Goal: Task Accomplishment & Management: Manage account settings

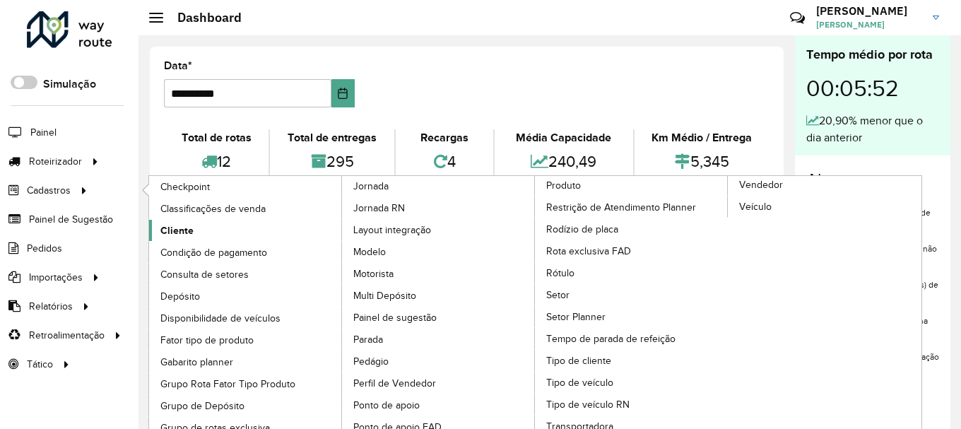
click at [181, 232] on span "Cliente" at bounding box center [176, 230] width 33 height 15
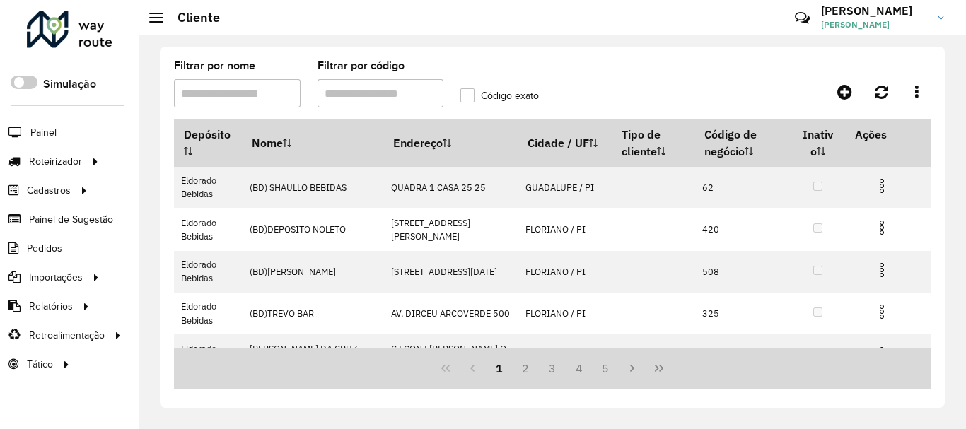
click at [348, 100] on input "Filtrar por código" at bounding box center [380, 93] width 127 height 28
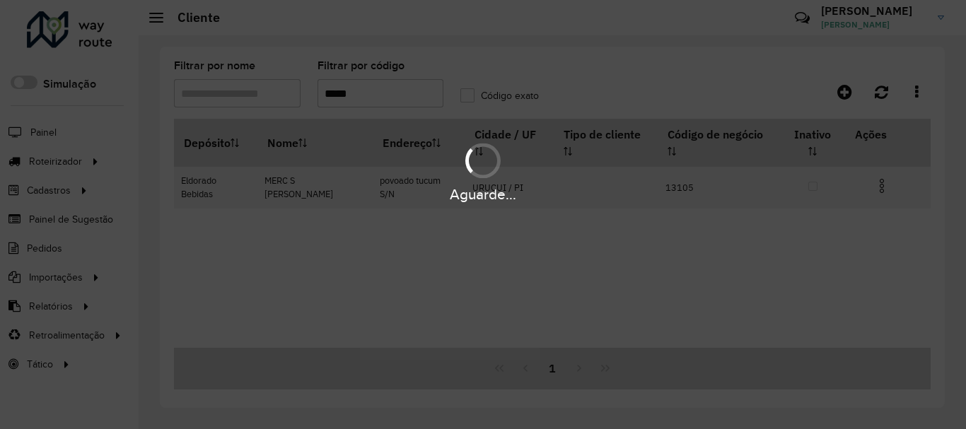
type input "*****"
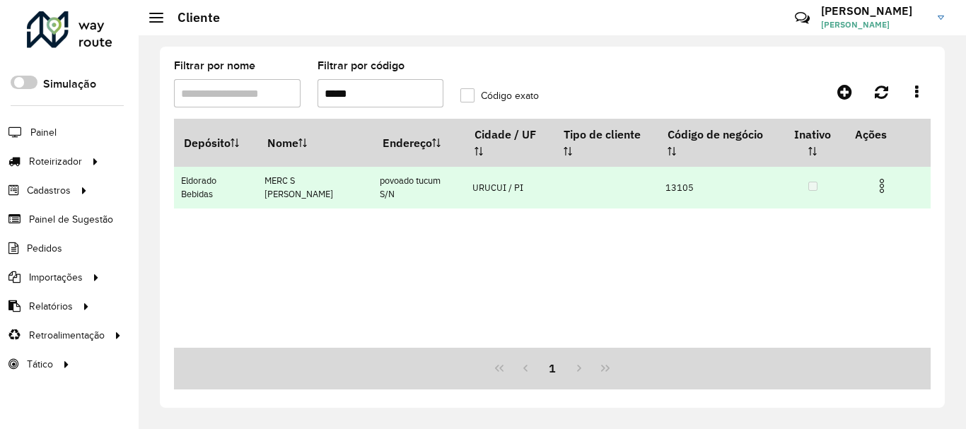
click at [877, 177] on img at bounding box center [881, 185] width 17 height 17
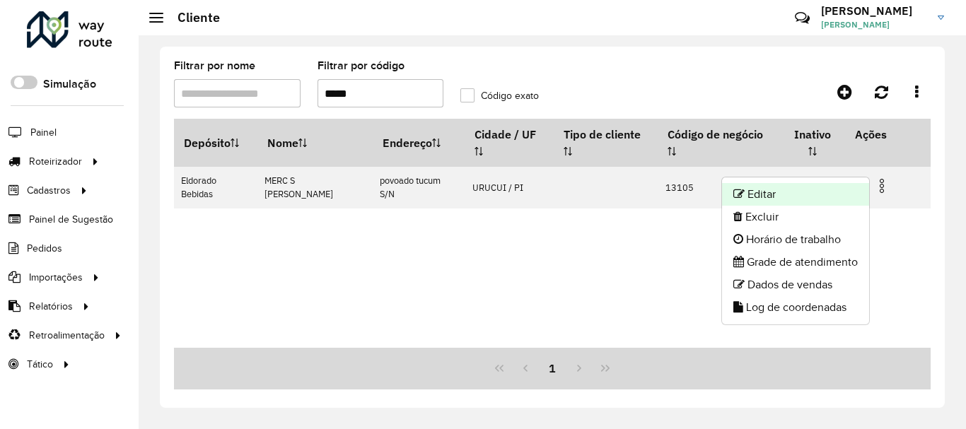
click at [790, 192] on li "Editar" at bounding box center [795, 194] width 147 height 23
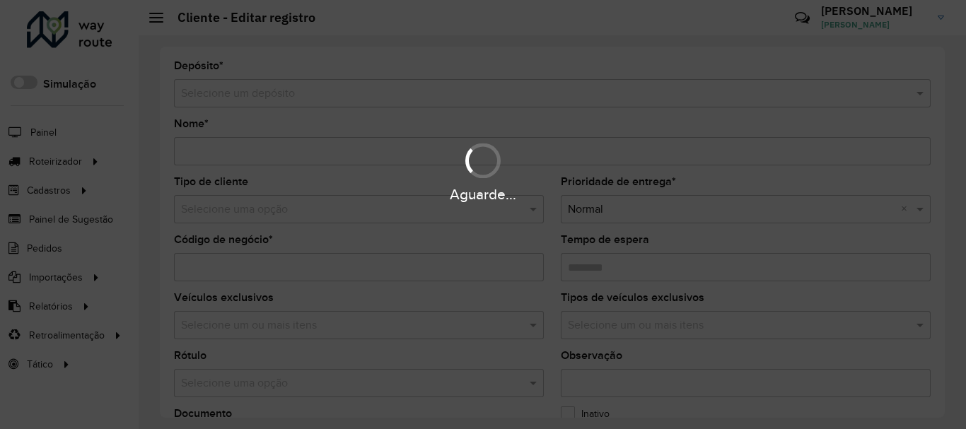
type input "**********"
type input "*****"
type input "********"
type input "**********"
type input "******"
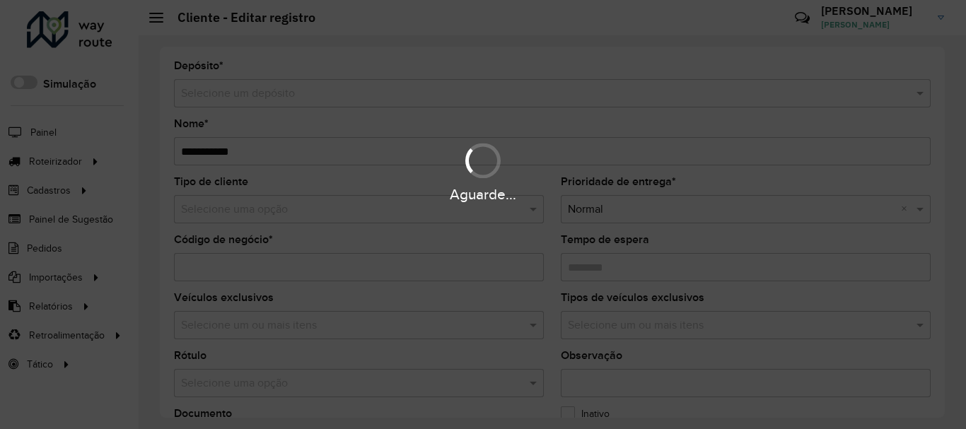
type input "*****"
type input "*********"
type input "**********"
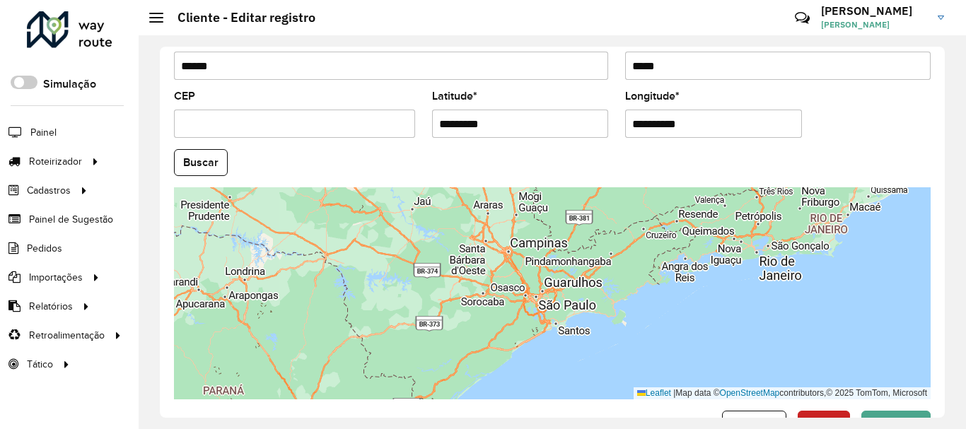
scroll to position [623, 0]
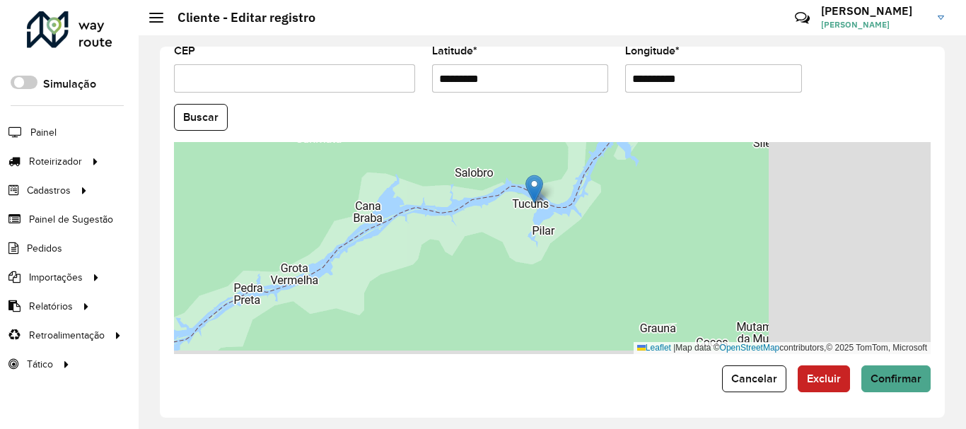
drag, startPoint x: 685, startPoint y: 269, endPoint x: 503, endPoint y: 230, distance: 185.8
click at [503, 230] on div "Leaflet | Map data © OpenStreetMap contributors,© 2025 TomTom, Microsoft" at bounding box center [552, 248] width 756 height 212
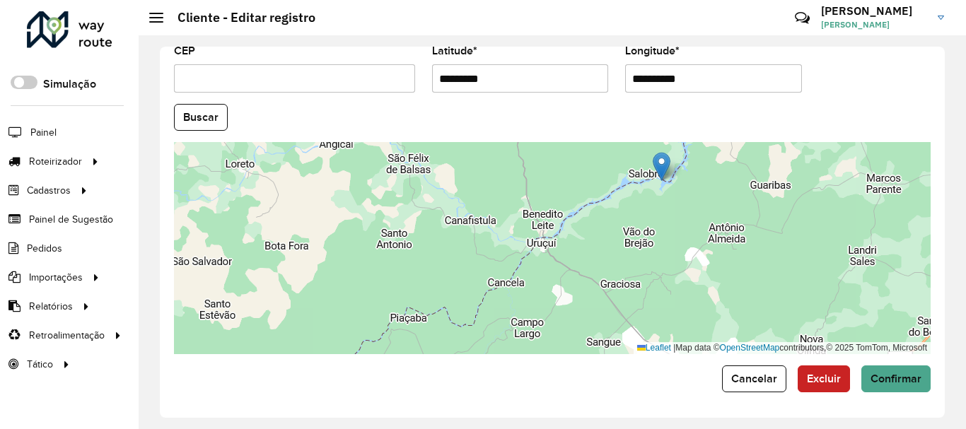
drag, startPoint x: 632, startPoint y: 273, endPoint x: 709, endPoint y: 214, distance: 97.3
click at [709, 214] on div "Leaflet | Map data © OpenStreetMap contributors,© 2025 TomTom, Microsoft" at bounding box center [552, 248] width 756 height 212
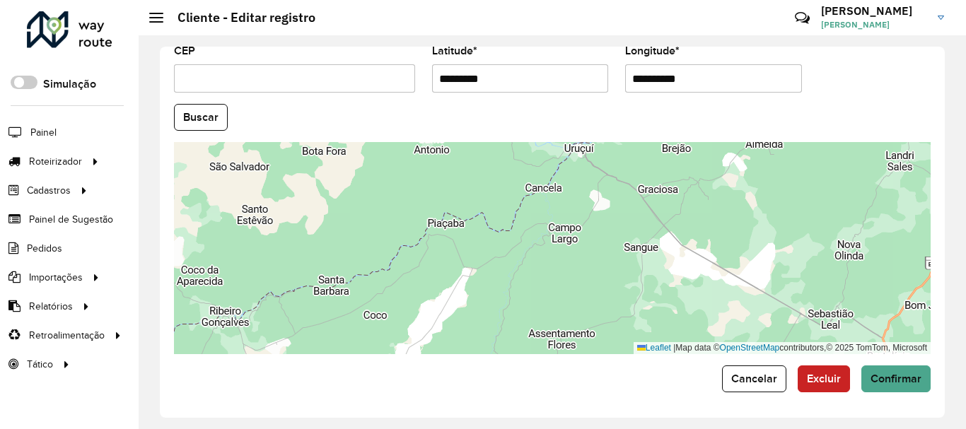
drag, startPoint x: 574, startPoint y: 280, endPoint x: 612, endPoint y: 185, distance: 101.9
click at [612, 185] on div "Leaflet | Map data © OpenStreetMap contributors,© 2025 TomTom, Microsoft" at bounding box center [552, 248] width 756 height 212
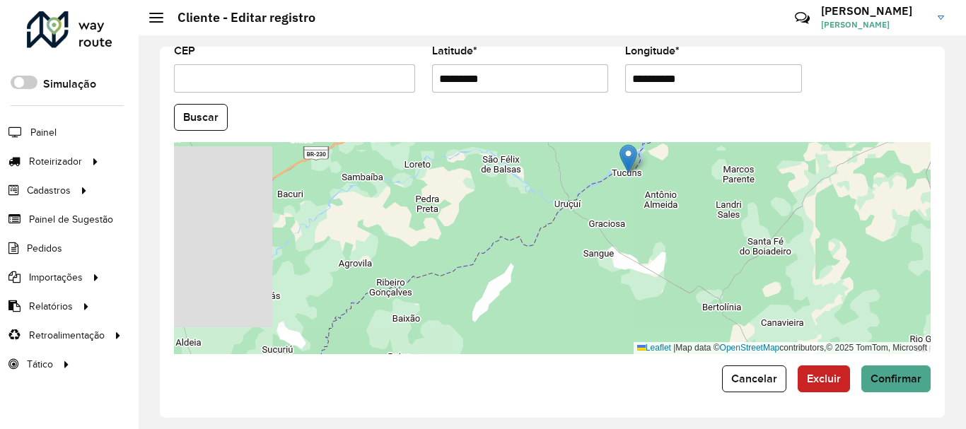
drag, startPoint x: 561, startPoint y: 276, endPoint x: 538, endPoint y: 303, distance: 34.6
click at [538, 303] on div "Leaflet | Map data © OpenStreetMap contributors,© 2025 TomTom, Microsoft" at bounding box center [552, 248] width 756 height 212
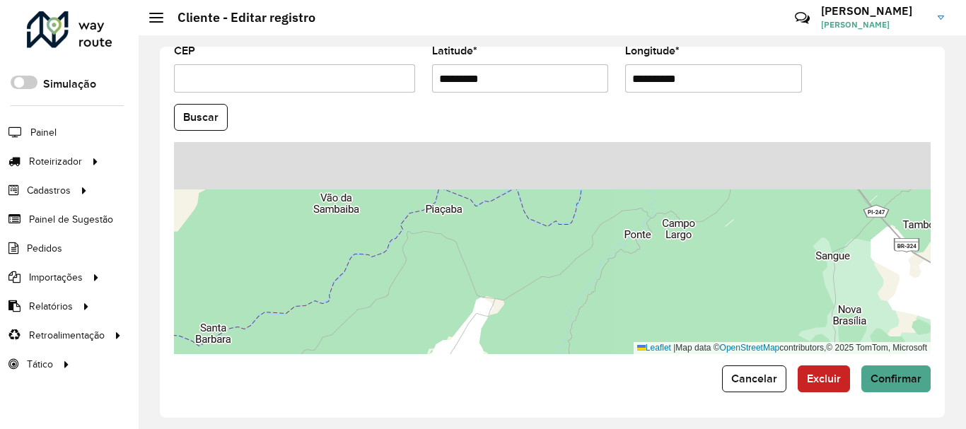
drag, startPoint x: 501, startPoint y: 246, endPoint x: 407, endPoint y: 322, distance: 120.7
click at [407, 322] on div "Leaflet | Map data © OpenStreetMap contributors,© 2025 TomTom, Microsoft" at bounding box center [552, 248] width 756 height 212
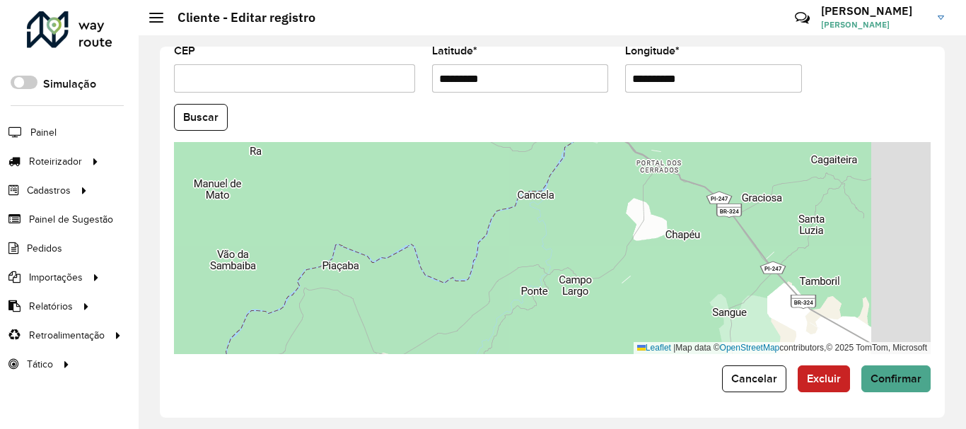
drag, startPoint x: 496, startPoint y: 274, endPoint x: 455, endPoint y: 303, distance: 49.2
click at [417, 314] on div "Leaflet | Map data © OpenStreetMap contributors,© 2025 TomTom, Microsoft" at bounding box center [552, 248] width 756 height 212
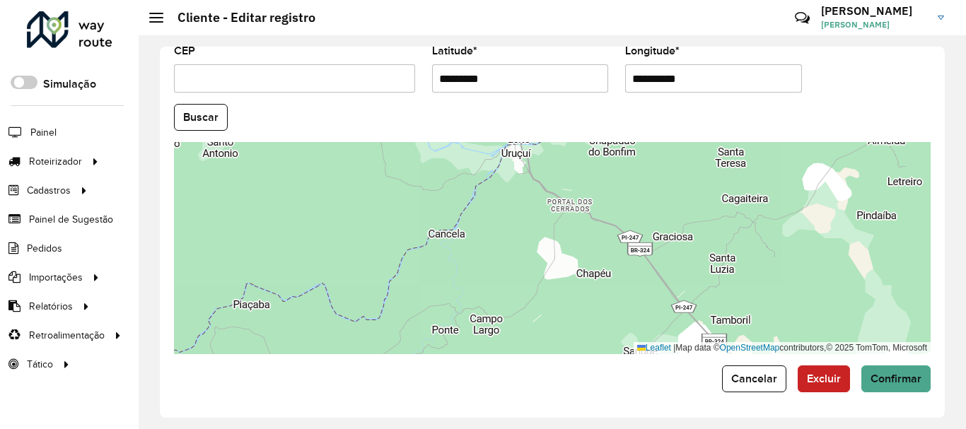
drag, startPoint x: 578, startPoint y: 286, endPoint x: 596, endPoint y: 273, distance: 22.2
click at [506, 320] on div "Leaflet | Map data © OpenStreetMap contributors,© 2025 TomTom, Microsoft" at bounding box center [552, 248] width 756 height 212
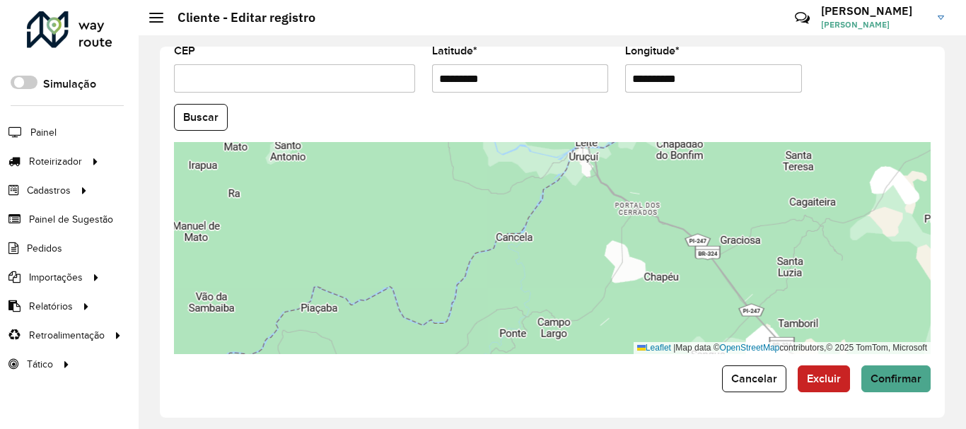
drag, startPoint x: 602, startPoint y: 267, endPoint x: 595, endPoint y: 289, distance: 23.7
click at [590, 289] on div "Leaflet | Map data © OpenStreetMap contributors,© 2025 TomTom, Microsoft" at bounding box center [552, 248] width 756 height 212
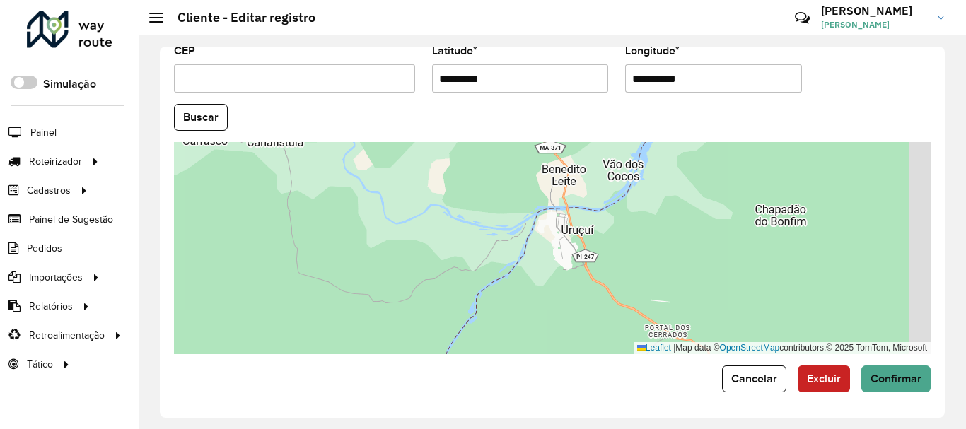
drag, startPoint x: 634, startPoint y: 222, endPoint x: 514, endPoint y: 375, distance: 194.9
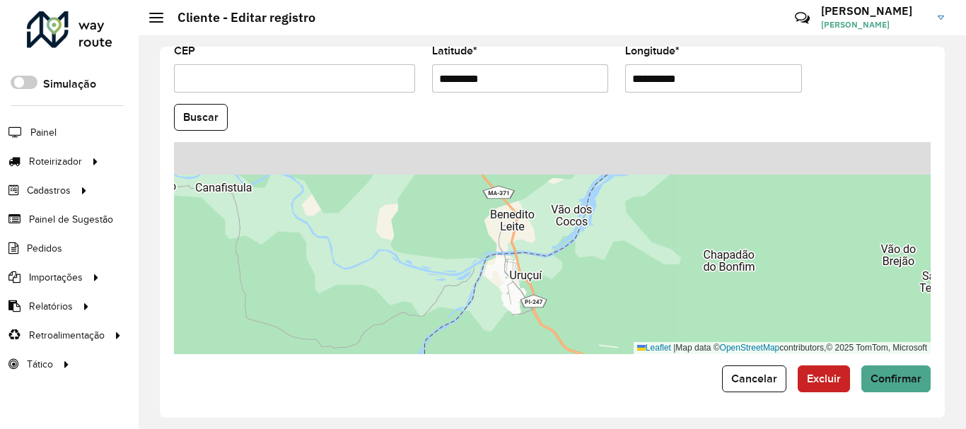
drag, startPoint x: 587, startPoint y: 257, endPoint x: 496, endPoint y: 353, distance: 133.0
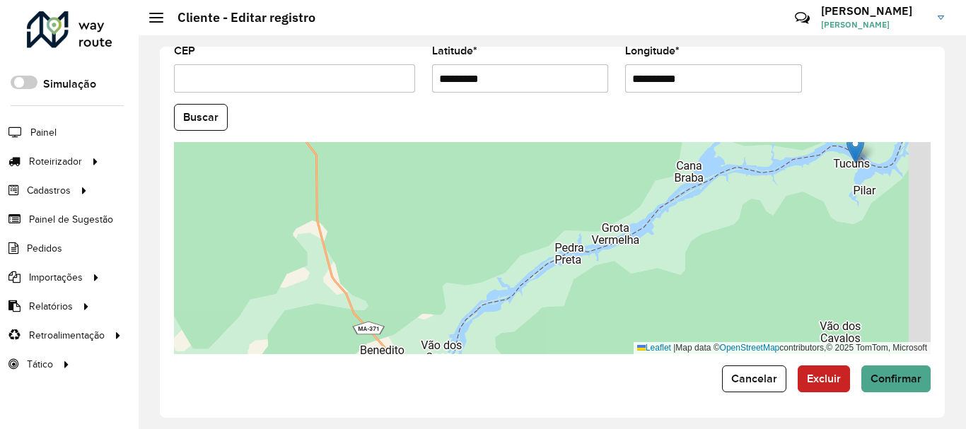
drag, startPoint x: 621, startPoint y: 267, endPoint x: 505, endPoint y: 342, distance: 137.5
click at [505, 344] on div "Leaflet | Map data © OpenStreetMap contributors,© 2025 TomTom, Microsoft" at bounding box center [552, 248] width 756 height 212
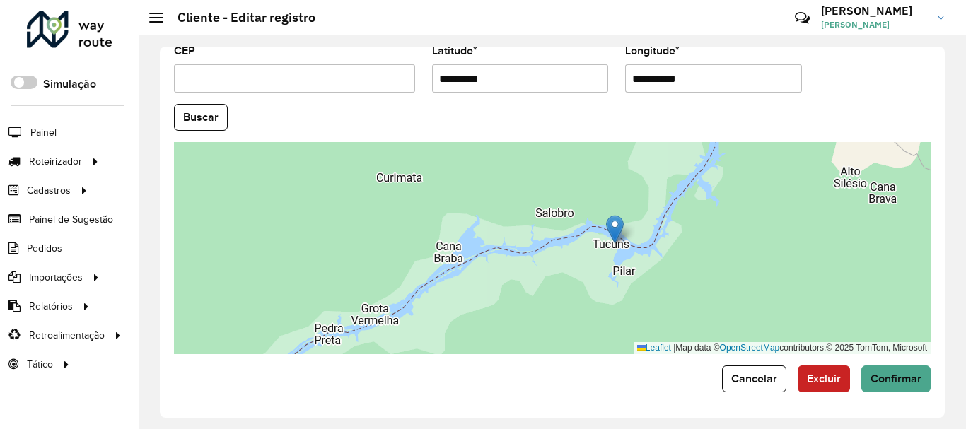
drag, startPoint x: 634, startPoint y: 302, endPoint x: 480, endPoint y: 348, distance: 160.8
click at [480, 348] on div "Leaflet | Map data © OpenStreetMap contributors,© 2025 TomTom, Microsoft" at bounding box center [552, 248] width 756 height 212
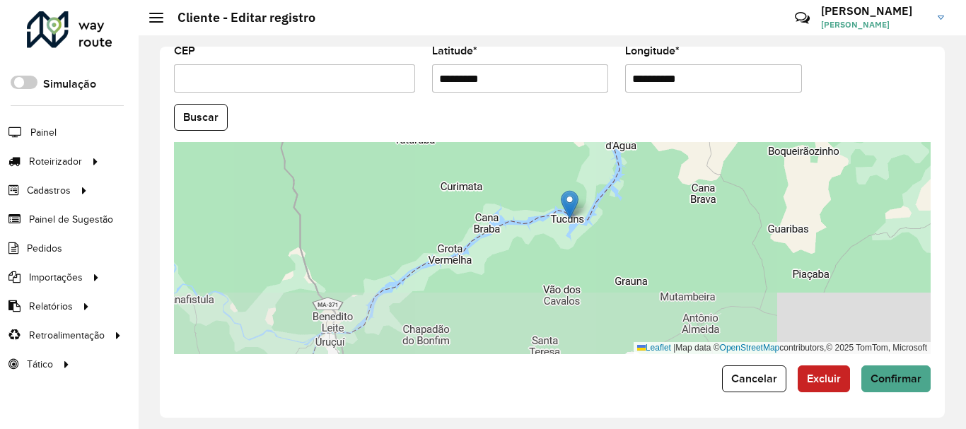
drag, startPoint x: 595, startPoint y: 266, endPoint x: 641, endPoint y: 233, distance: 56.1
click at [606, 240] on div "Leaflet | Map data © OpenStreetMap contributors,© 2025 TomTom, Microsoft" at bounding box center [552, 248] width 756 height 212
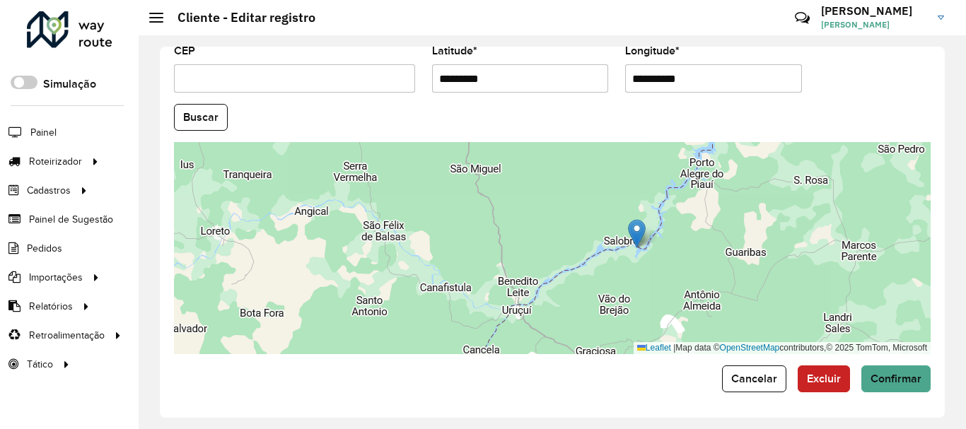
drag, startPoint x: 660, startPoint y: 255, endPoint x: 677, endPoint y: 279, distance: 28.4
click at [677, 279] on div "Leaflet | Map data © OpenStreetMap contributors,© 2025 TomTom, Microsoft" at bounding box center [552, 248] width 756 height 212
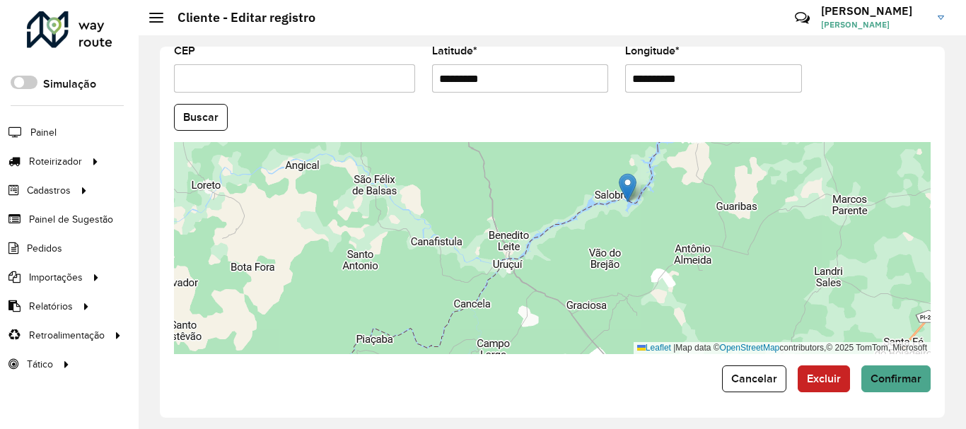
drag, startPoint x: 592, startPoint y: 272, endPoint x: 580, endPoint y: 229, distance: 44.8
click at [583, 224] on div "Leaflet | Map data © OpenStreetMap contributors,© 2025 TomTom, Microsoft" at bounding box center [552, 248] width 756 height 212
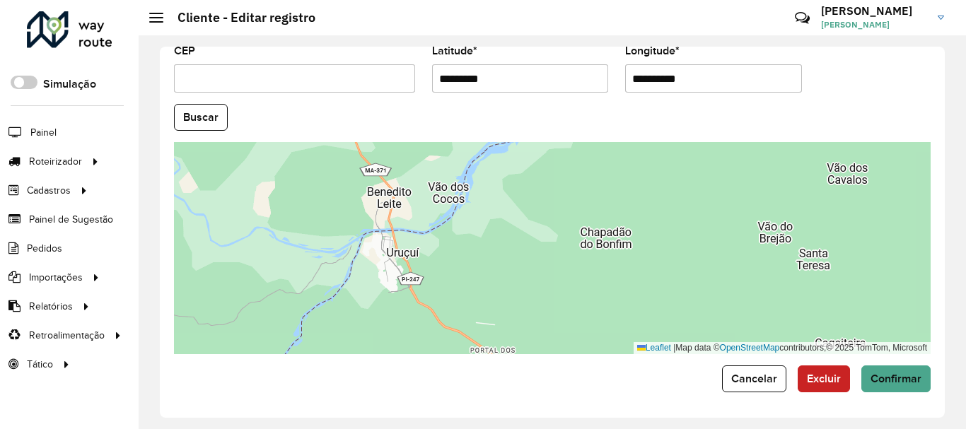
drag, startPoint x: 515, startPoint y: 263, endPoint x: 606, endPoint y: 157, distance: 139.4
click at [606, 157] on div "Leaflet | Map data © OpenStreetMap contributors,© 2025 TomTom, Microsoft" at bounding box center [552, 248] width 756 height 212
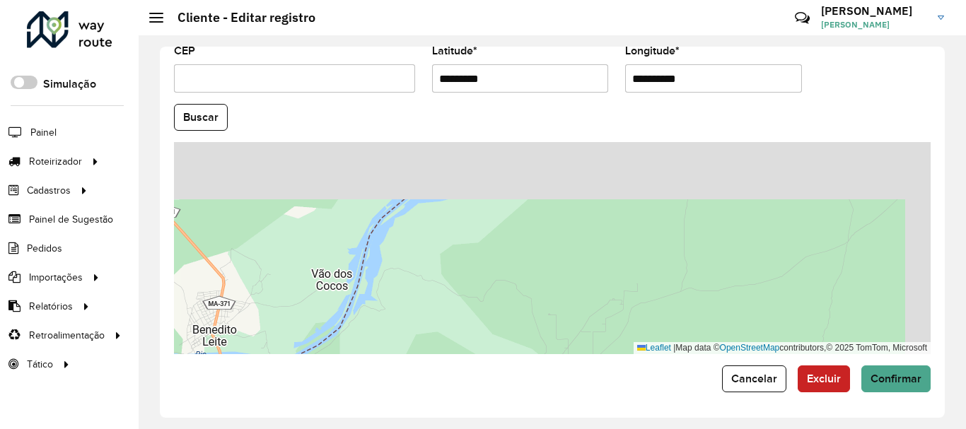
drag, startPoint x: 490, startPoint y: 216, endPoint x: 443, endPoint y: 298, distance: 94.4
click at [393, 334] on div "Leaflet | Map data © OpenStreetMap contributors,© 2025 TomTom, Microsoft" at bounding box center [552, 248] width 756 height 212
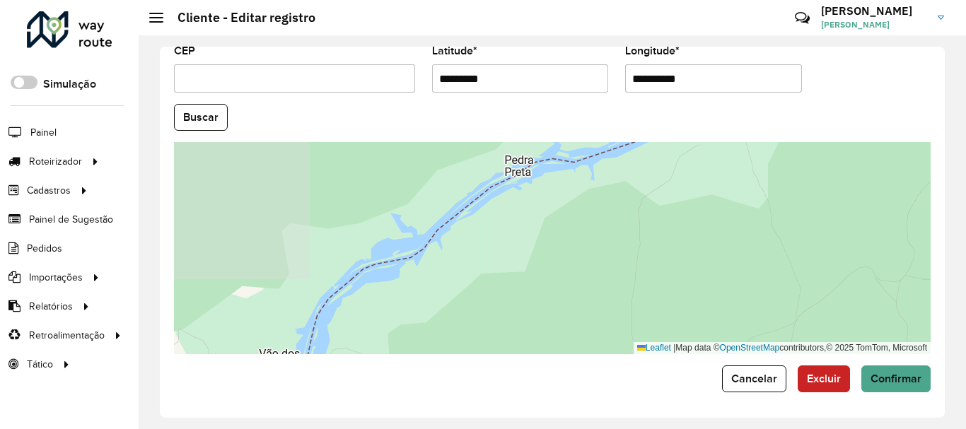
drag, startPoint x: 457, startPoint y: 303, endPoint x: 448, endPoint y: 337, distance: 35.3
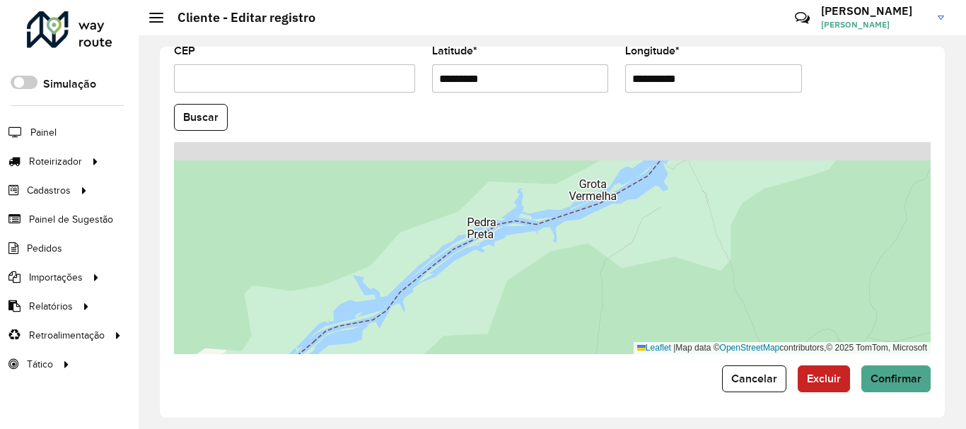
drag, startPoint x: 499, startPoint y: 288, endPoint x: 466, endPoint y: 341, distance: 62.6
click at [453, 353] on div "Leaflet | Map data © OpenStreetMap contributors,© 2025 TomTom, Microsoft" at bounding box center [552, 248] width 756 height 212
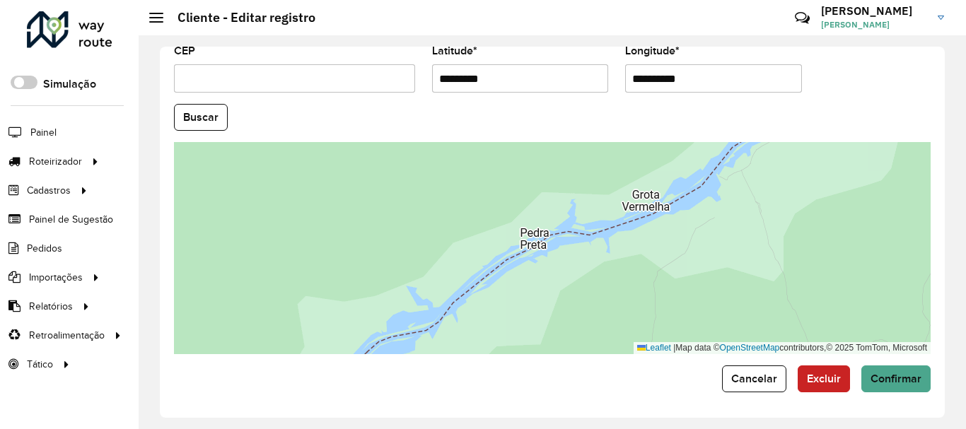
drag, startPoint x: 583, startPoint y: 256, endPoint x: 758, endPoint y: 182, distance: 189.7
click at [785, 160] on div "Leaflet | Map data © OpenStreetMap contributors,© 2025 TomTom, Microsoft" at bounding box center [552, 248] width 756 height 212
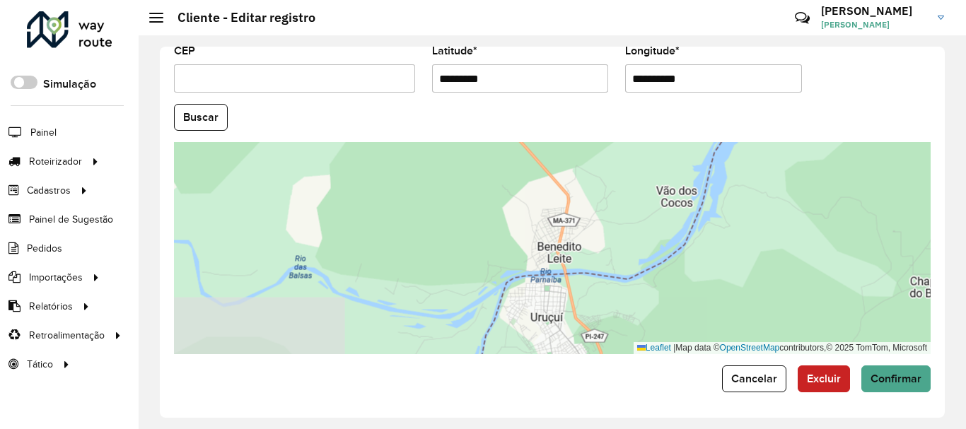
drag, startPoint x: 655, startPoint y: 228, endPoint x: 624, endPoint y: 199, distance: 42.0
click at [631, 187] on div "Leaflet | Map data © OpenStreetMap contributors,© 2025 TomTom, Microsoft" at bounding box center [552, 248] width 756 height 212
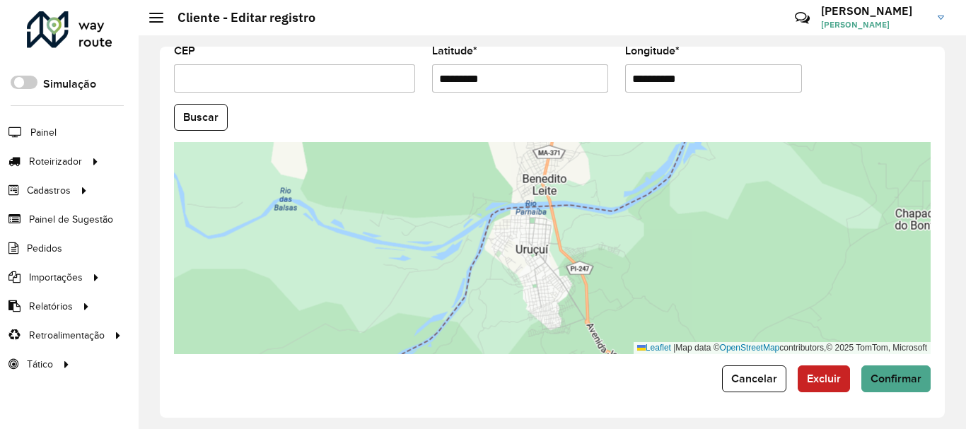
drag, startPoint x: 600, startPoint y: 292, endPoint x: 587, endPoint y: 233, distance: 60.7
click at [587, 233] on div "Leaflet | Map data © OpenStreetMap contributors,© 2025 TomTom, Microsoft" at bounding box center [552, 248] width 756 height 212
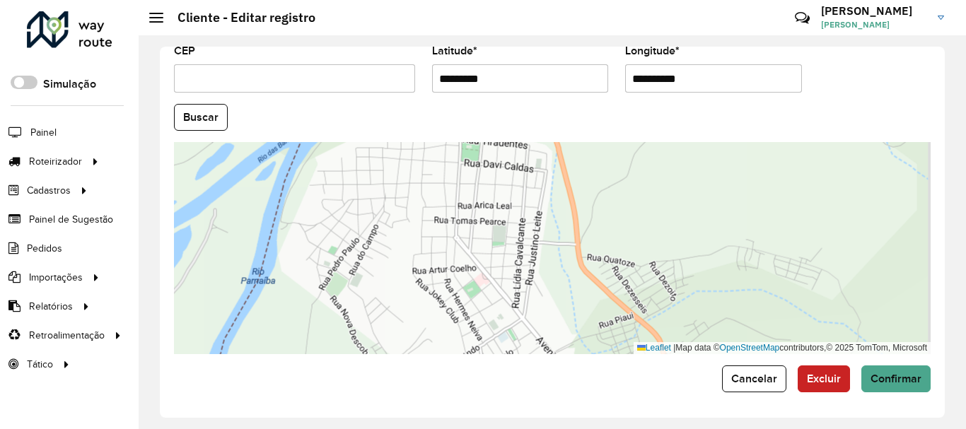
drag, startPoint x: 559, startPoint y: 289, endPoint x: 501, endPoint y: 187, distance: 118.1
click at [501, 187] on div "Leaflet | Map data © OpenStreetMap contributors,© 2025 TomTom, Microsoft" at bounding box center [552, 248] width 756 height 212
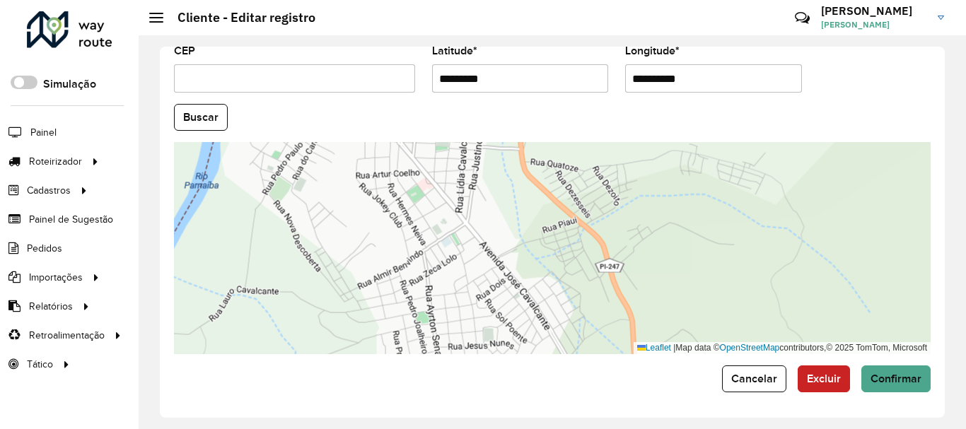
drag, startPoint x: 549, startPoint y: 262, endPoint x: 522, endPoint y: 213, distance: 56.0
click at [522, 213] on div "Leaflet | Map data © OpenStreetMap contributors,© 2025 TomTom, Microsoft" at bounding box center [552, 248] width 756 height 212
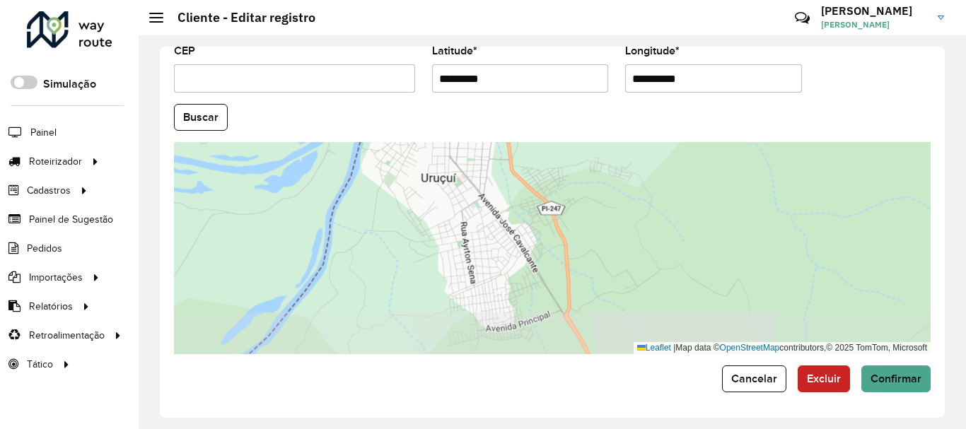
drag, startPoint x: 581, startPoint y: 287, endPoint x: 530, endPoint y: 195, distance: 105.1
click at [530, 195] on div "Leaflet | Map data © OpenStreetMap contributors,© 2025 TomTom, Microsoft" at bounding box center [552, 248] width 756 height 212
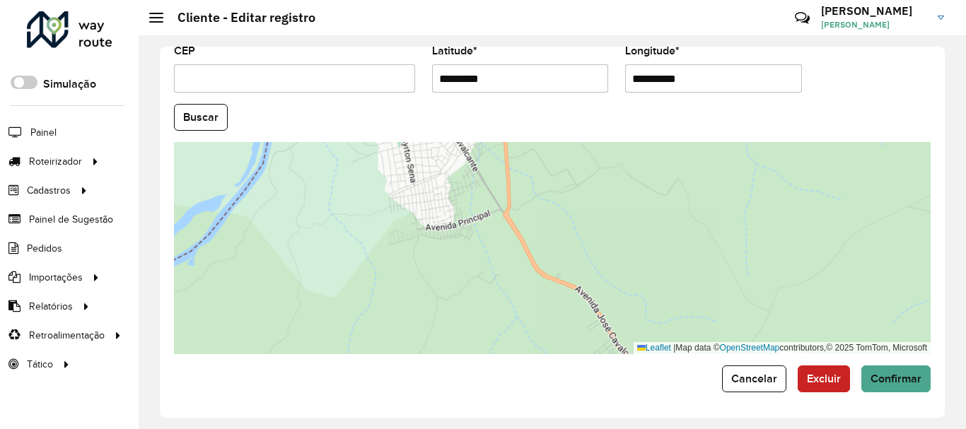
drag, startPoint x: 588, startPoint y: 282, endPoint x: 507, endPoint y: 221, distance: 101.5
click at [507, 221] on div "Leaflet | Map data © OpenStreetMap contributors,© 2025 TomTom, Microsoft" at bounding box center [552, 248] width 756 height 212
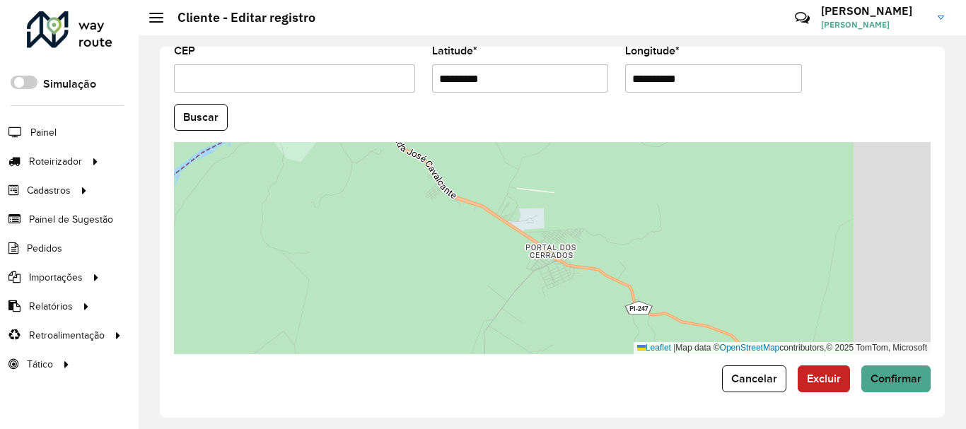
drag, startPoint x: 652, startPoint y: 303, endPoint x: 545, endPoint y: 221, distance: 135.0
click at [545, 221] on div "Leaflet | Map data © OpenStreetMap contributors,© 2025 TomTom, Microsoft" at bounding box center [552, 248] width 756 height 212
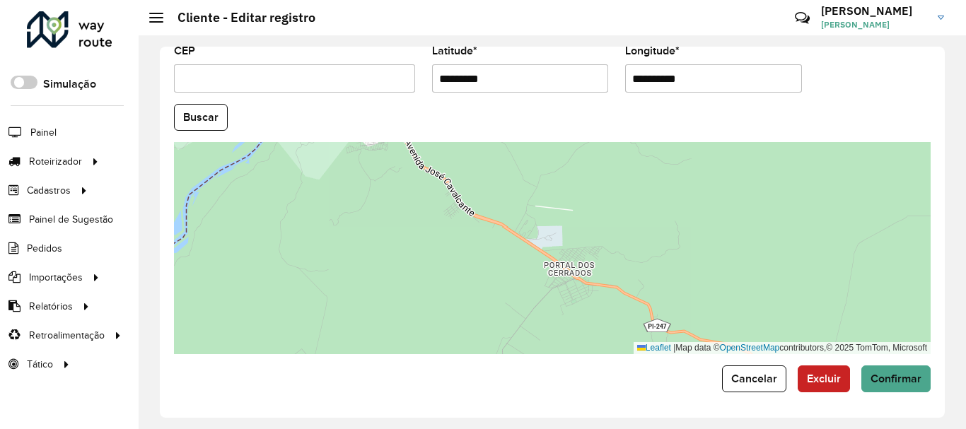
drag, startPoint x: 524, startPoint y: 236, endPoint x: 537, endPoint y: 258, distance: 25.7
click at [537, 258] on div "Leaflet | Map data © OpenStreetMap contributors,© 2025 TomTom, Microsoft" at bounding box center [552, 248] width 756 height 212
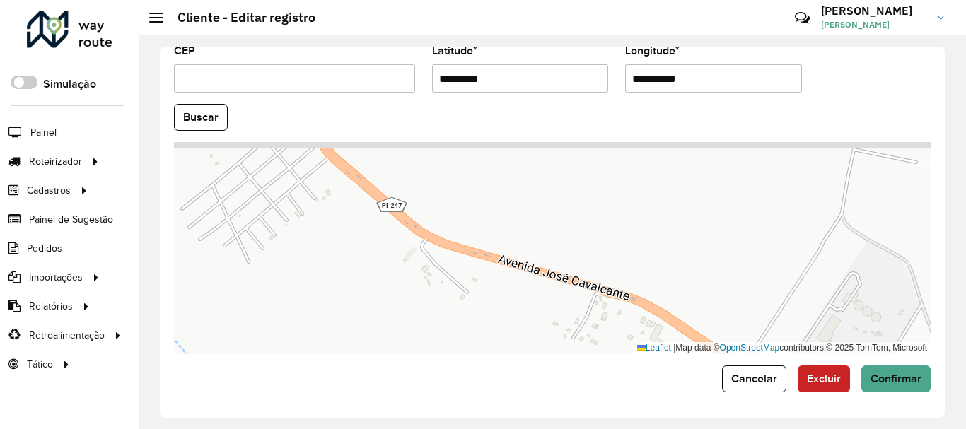
drag, startPoint x: 424, startPoint y: 236, endPoint x: 691, endPoint y: 296, distance: 273.1
click at [729, 321] on div "Leaflet | Map data © OpenStreetMap contributors,© 2025 TomTom, Microsoft" at bounding box center [552, 248] width 756 height 212
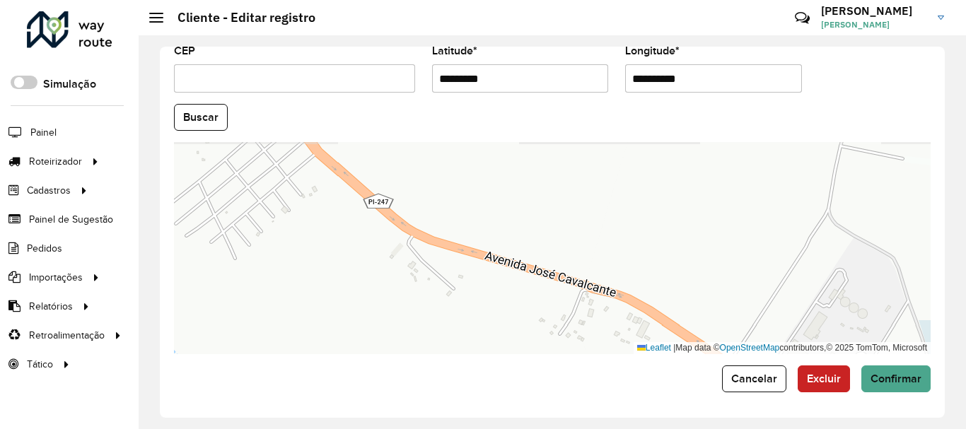
drag, startPoint x: 630, startPoint y: 283, endPoint x: 455, endPoint y: 196, distance: 195.4
click at [455, 197] on div "Leaflet | Map data © OpenStreetMap contributors,© 2025 TomTom, Microsoft" at bounding box center [552, 248] width 756 height 212
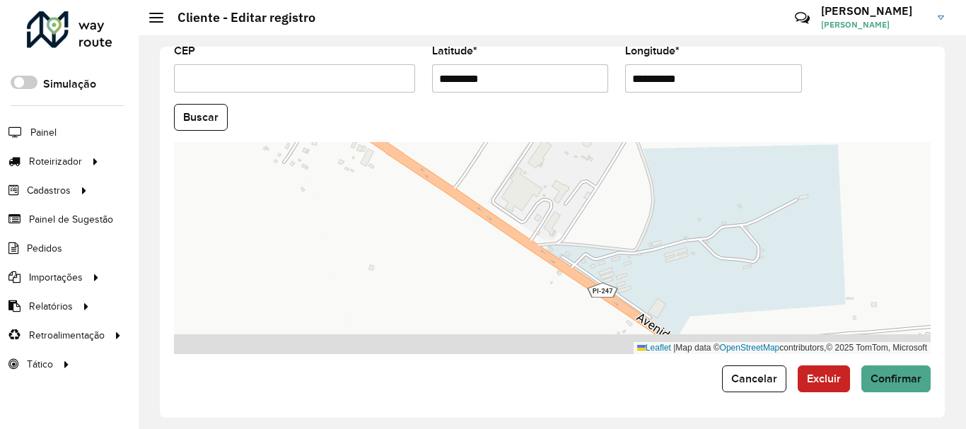
drag, startPoint x: 676, startPoint y: 259, endPoint x: 559, endPoint y: 169, distance: 147.6
click at [559, 169] on div "Leaflet | Map data © OpenStreetMap contributors,© 2025 TomTom, Microsoft" at bounding box center [552, 248] width 756 height 212
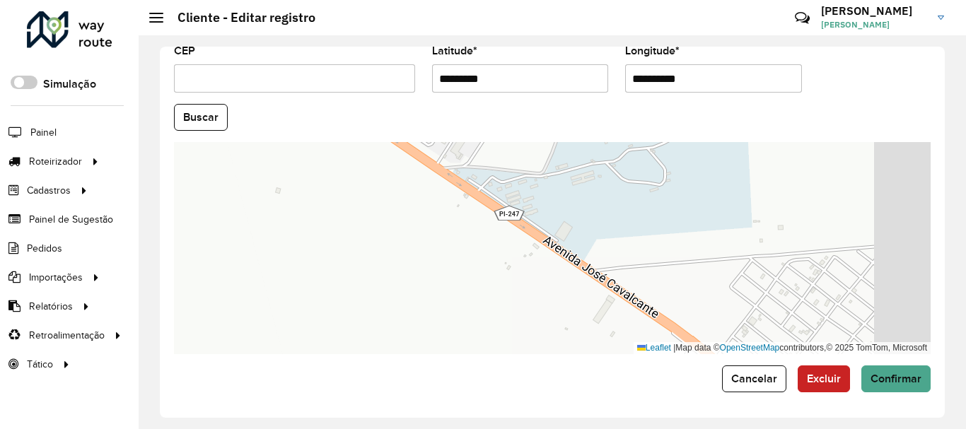
drag, startPoint x: 633, startPoint y: 250, endPoint x: 539, endPoint y: 173, distance: 121.0
click at [539, 173] on div "Leaflet | Map data © OpenStreetMap contributors,© 2025 TomTom, Microsoft" at bounding box center [552, 248] width 756 height 212
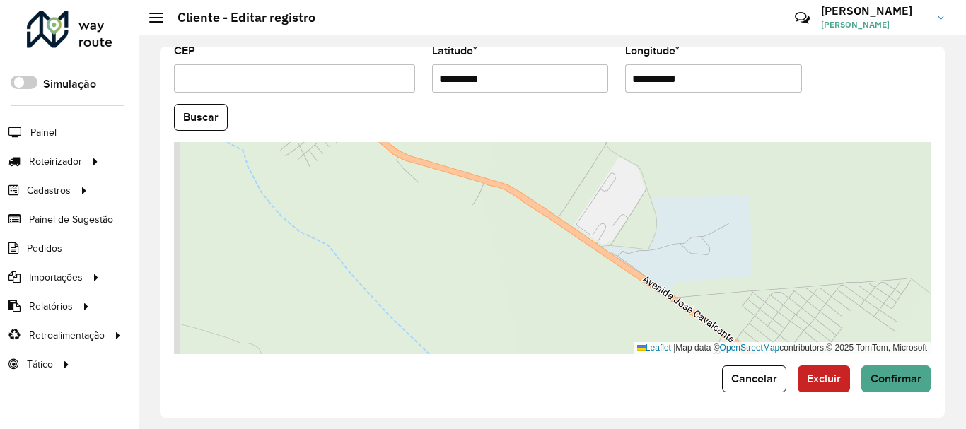
drag, startPoint x: 726, startPoint y: 276, endPoint x: 677, endPoint y: 240, distance: 61.2
click at [792, 322] on div "Leaflet | Map data © OpenStreetMap contributors,© 2025 TomTom, Microsoft" at bounding box center [552, 248] width 756 height 212
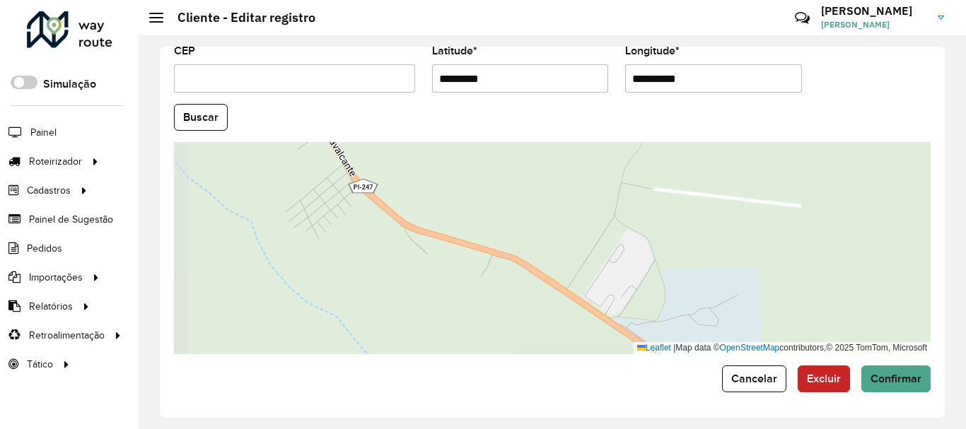
drag, startPoint x: 626, startPoint y: 214, endPoint x: 650, endPoint y: 338, distance: 126.2
click at [650, 337] on div "Leaflet | Map data © OpenStreetMap contributors,© 2025 TomTom, Microsoft" at bounding box center [552, 248] width 756 height 212
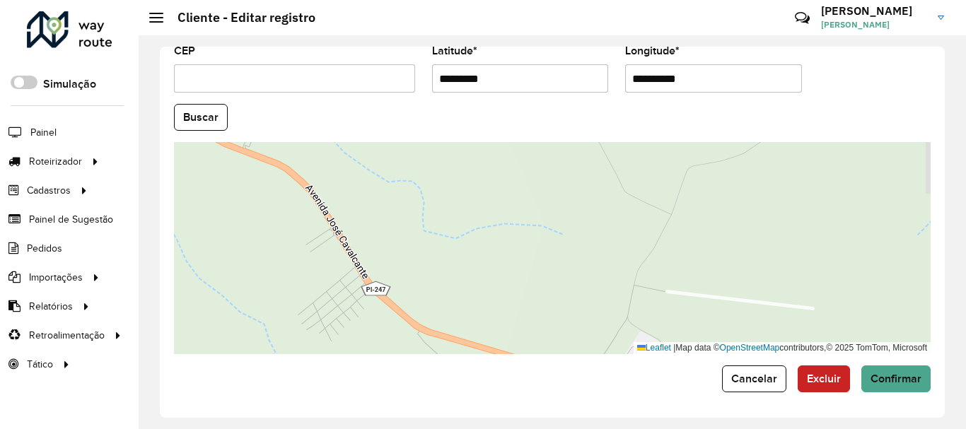
drag, startPoint x: 660, startPoint y: 235, endPoint x: 620, endPoint y: 325, distance: 98.8
click at [620, 325] on div "Leaflet | Map data © OpenStreetMap contributors,© 2025 TomTom, Microsoft" at bounding box center [552, 248] width 756 height 212
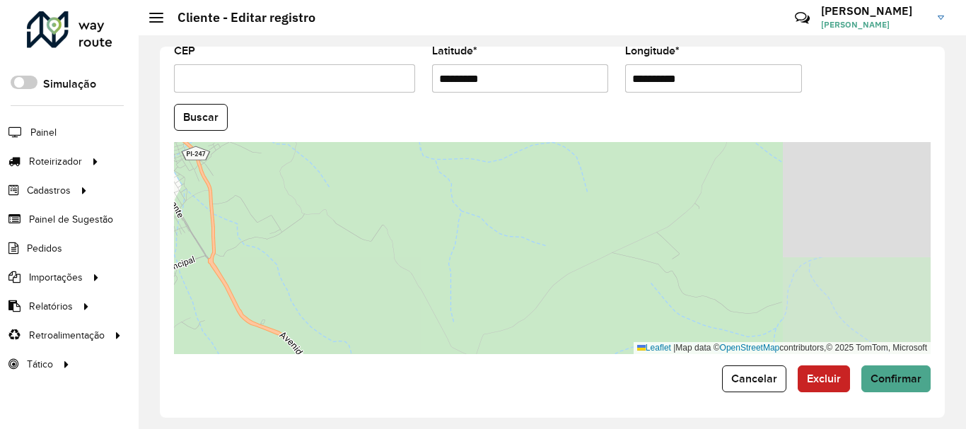
drag, startPoint x: 694, startPoint y: 240, endPoint x: 518, endPoint y: 334, distance: 200.5
click at [518, 334] on div "Leaflet | Map data © OpenStreetMap contributors,© 2025 TomTom, Microsoft" at bounding box center [552, 248] width 756 height 212
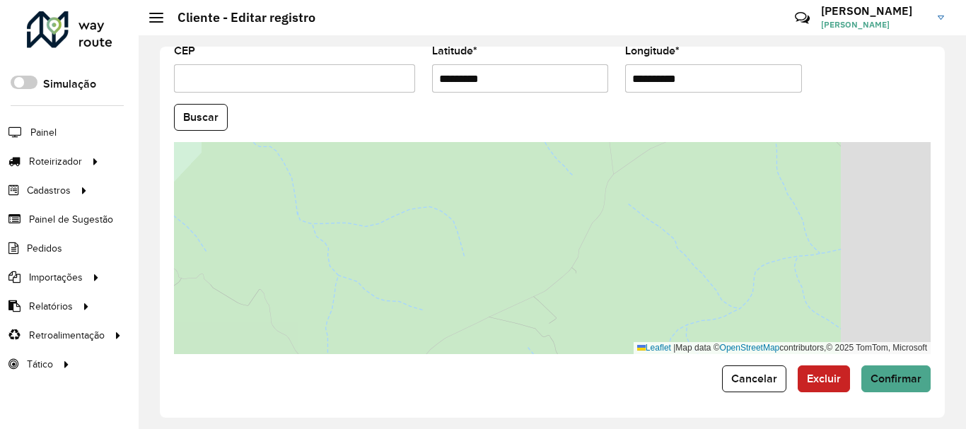
drag, startPoint x: 635, startPoint y: 253, endPoint x: 468, endPoint y: 324, distance: 181.5
click at [468, 324] on div "Leaflet | Map data © OpenStreetMap contributors,© 2025 TomTom, Microsoft" at bounding box center [552, 248] width 756 height 212
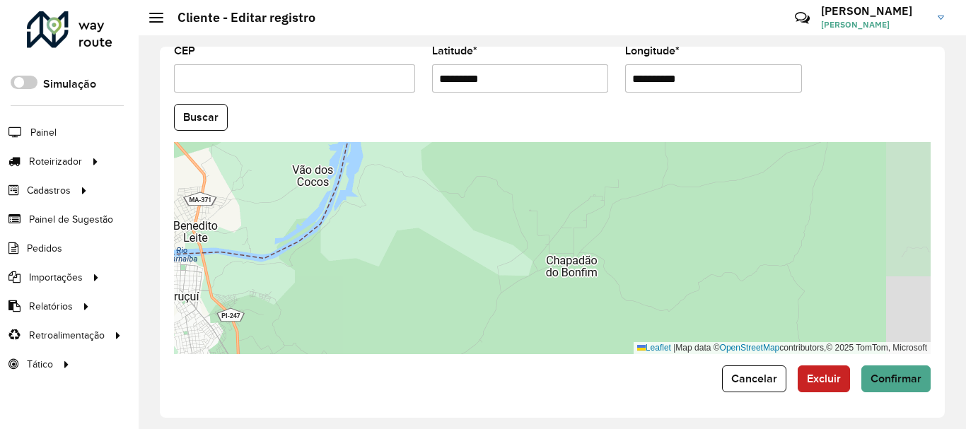
drag, startPoint x: 598, startPoint y: 223, endPoint x: 514, endPoint y: 303, distance: 116.5
click at [496, 312] on div "Leaflet | Map data © OpenStreetMap contributors,© 2025 TomTom, Microsoft" at bounding box center [552, 248] width 756 height 212
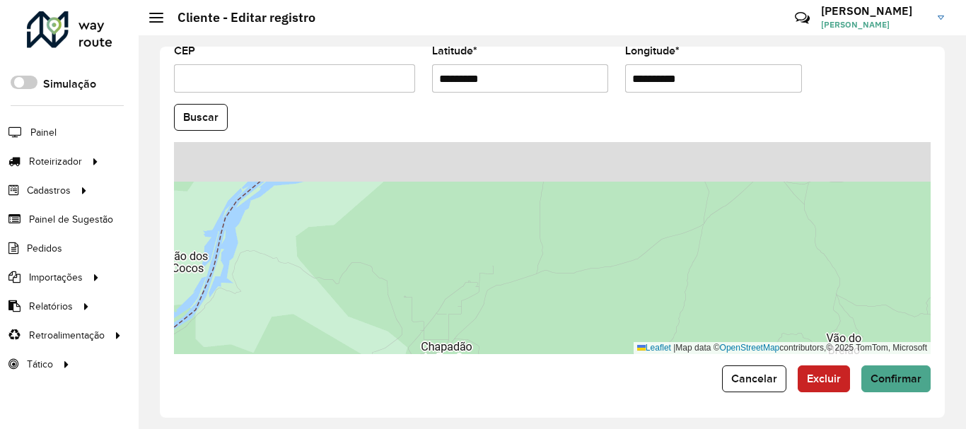
drag, startPoint x: 621, startPoint y: 230, endPoint x: 487, endPoint y: 316, distance: 159.3
click at [487, 316] on div "Leaflet | Map data © OpenStreetMap contributors,© 2025 TomTom, Microsoft" at bounding box center [552, 248] width 756 height 212
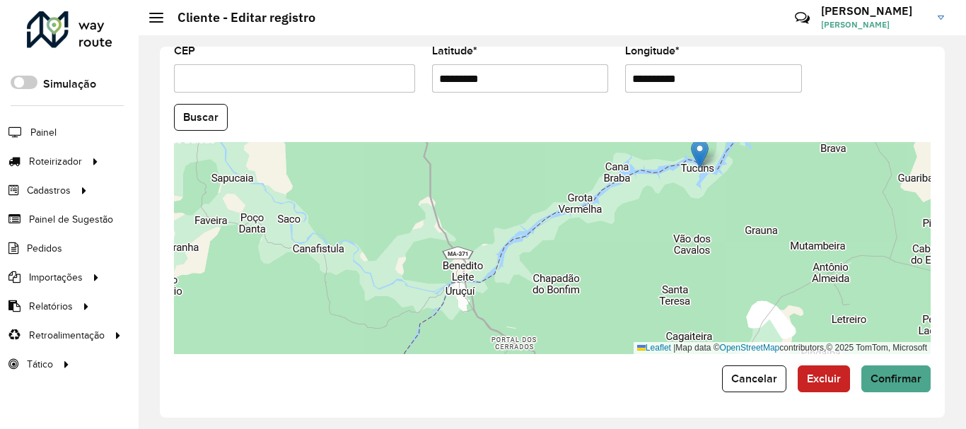
drag, startPoint x: 695, startPoint y: 181, endPoint x: 648, endPoint y: 228, distance: 67.0
click at [648, 228] on div "Leaflet | Map data © OpenStreetMap contributors,© 2025 TomTom, Microsoft" at bounding box center [552, 248] width 756 height 212
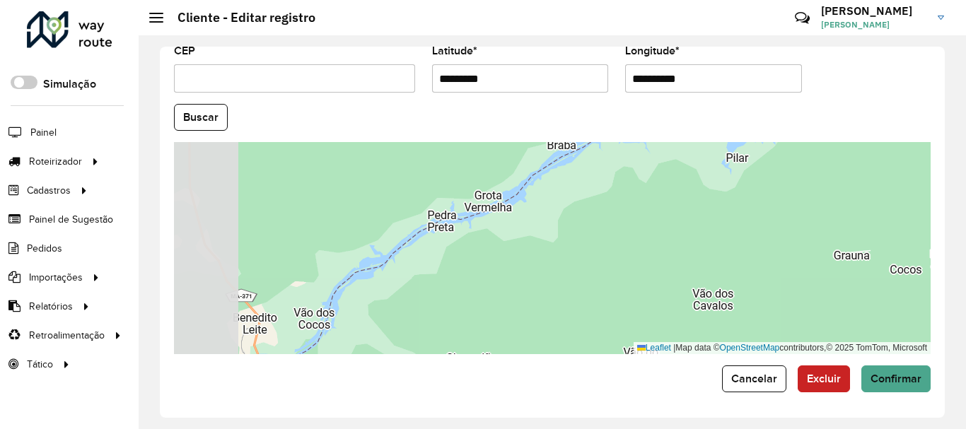
drag, startPoint x: 617, startPoint y: 227, endPoint x: 624, endPoint y: 219, distance: 10.5
click at [737, 148] on div "Leaflet | Map data © OpenStreetMap contributors,© 2025 TomTom, Microsoft" at bounding box center [552, 248] width 756 height 212
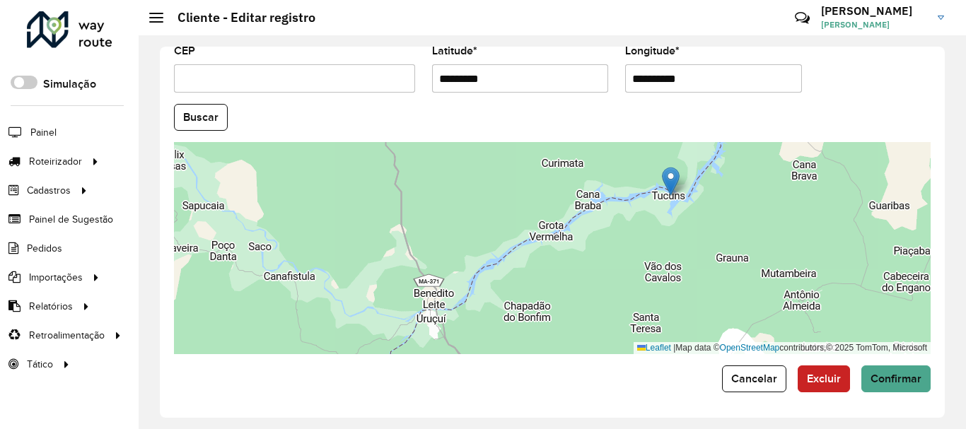
drag, startPoint x: 669, startPoint y: 199, endPoint x: 661, endPoint y: 226, distance: 27.3
click at [667, 219] on div "Leaflet | Map data © OpenStreetMap contributors,© 2025 TomTom, Microsoft" at bounding box center [552, 248] width 756 height 212
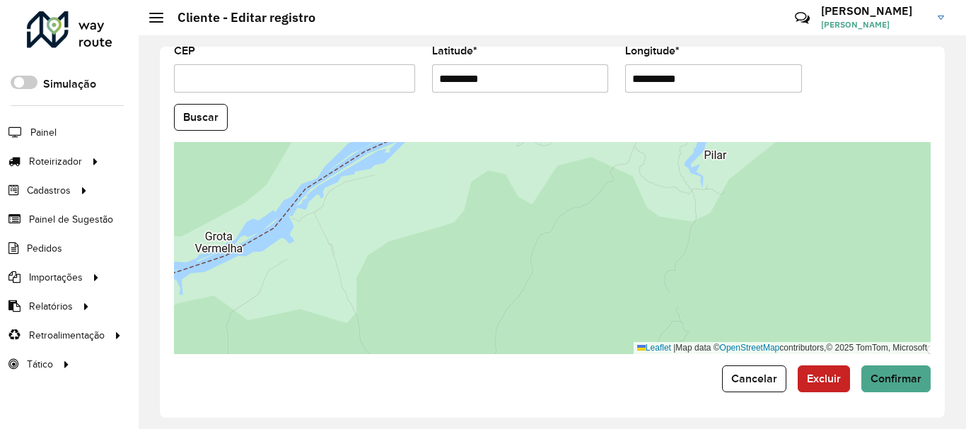
drag, startPoint x: 693, startPoint y: 201, endPoint x: 655, endPoint y: 264, distance: 73.6
click at [655, 264] on div "Leaflet | Map data © OpenStreetMap contributors,© 2025 TomTom, Microsoft" at bounding box center [552, 248] width 756 height 212
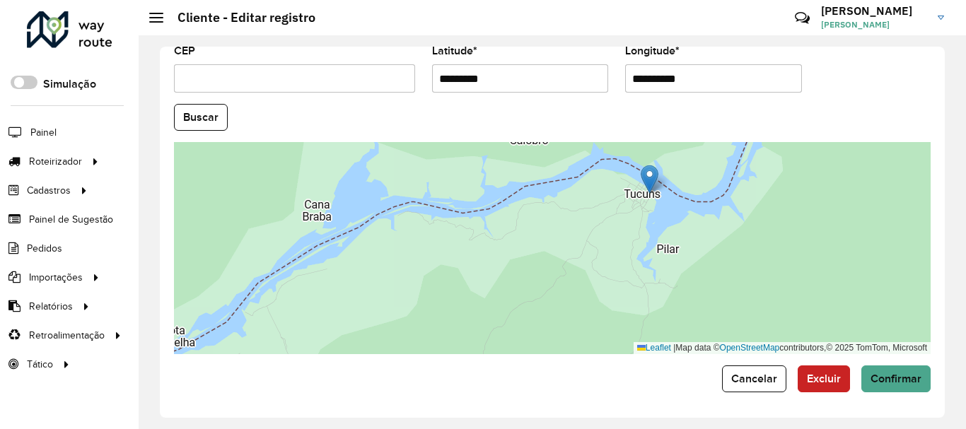
drag, startPoint x: 665, startPoint y: 233, endPoint x: 632, endPoint y: 283, distance: 59.8
click at [633, 308] on div "Leaflet | Map data © OpenStreetMap contributors,© 2025 TomTom, Microsoft" at bounding box center [552, 248] width 756 height 212
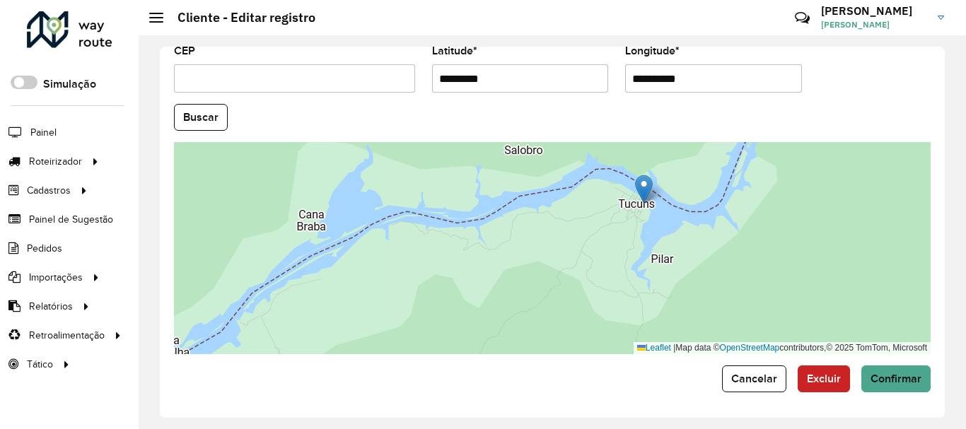
drag
click at [622, 151] on div "Leaflet | Map data © OpenStreetMap contributors,© 2025 TomTom, Microsoft" at bounding box center [552, 248] width 756 height 212
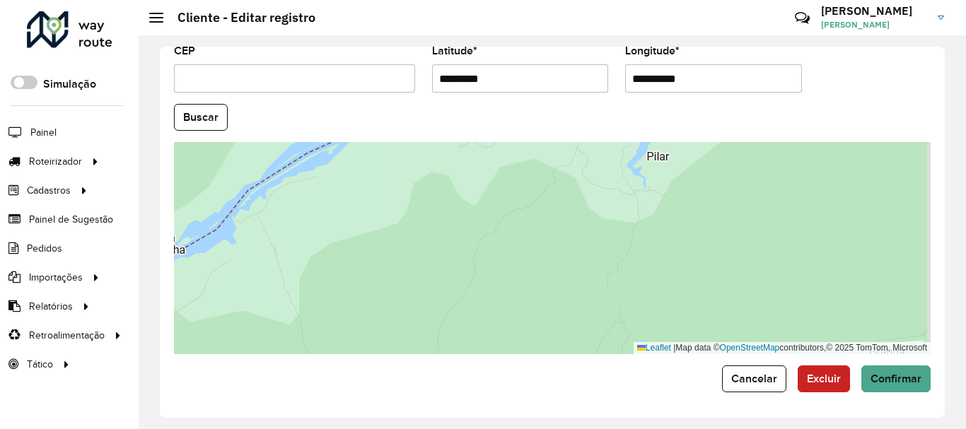
click at [612, 177] on div "Leaflet | Map data © OpenStreetMap contributors,© 2025 TomTom, Microsoft" at bounding box center [552, 248] width 756 height 212
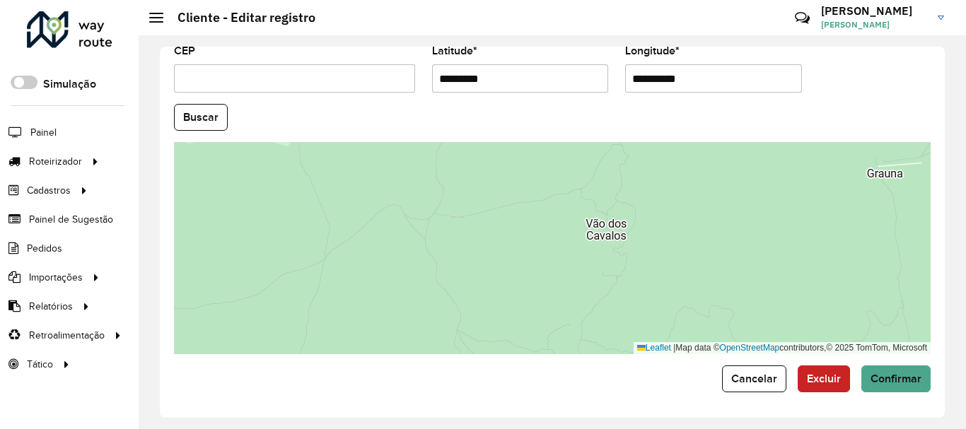
click at [609, 168] on div "Leaflet | Map data © OpenStreetMap contributors,© 2025 TomTom, Microsoft" at bounding box center [552, 248] width 756 height 212
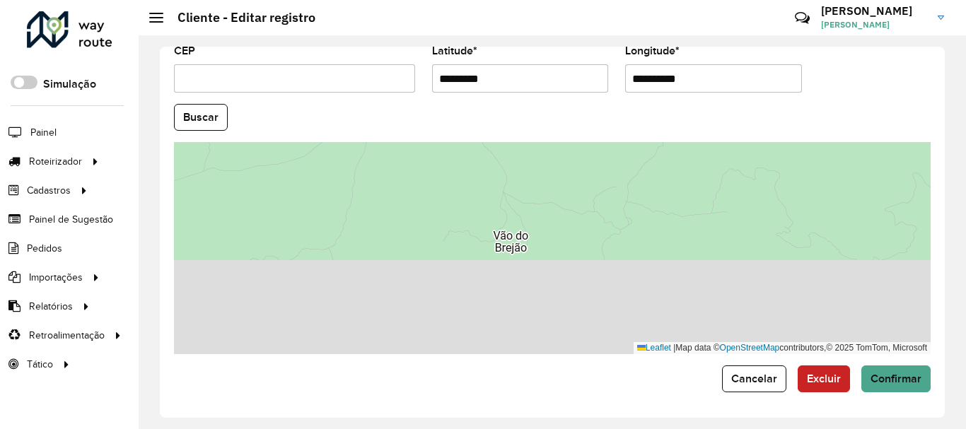
click at [578, 183] on div "Leaflet | Map data © OpenStreetMap contributors,© 2025 TomTom, Microsoft" at bounding box center [552, 248] width 756 height 212
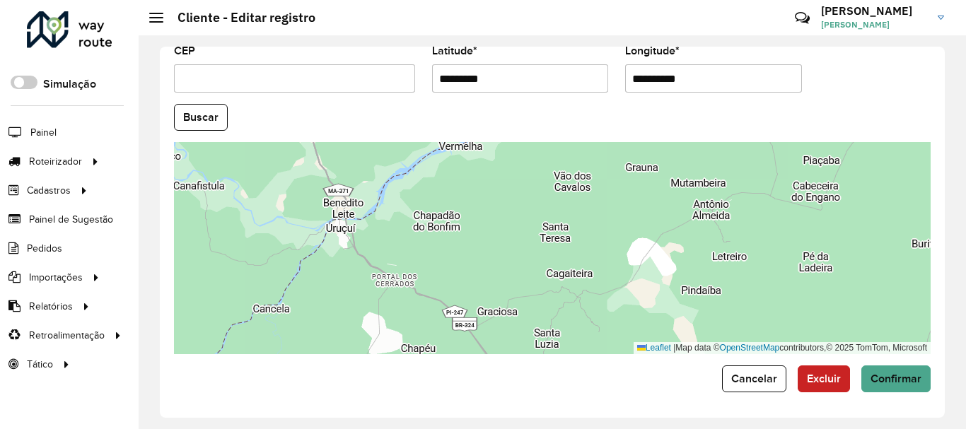
click at [454, 221] on div "Leaflet | Map data © OpenStreetMap contributors,© 2025 TomTom, Microsoft" at bounding box center [552, 248] width 756 height 212
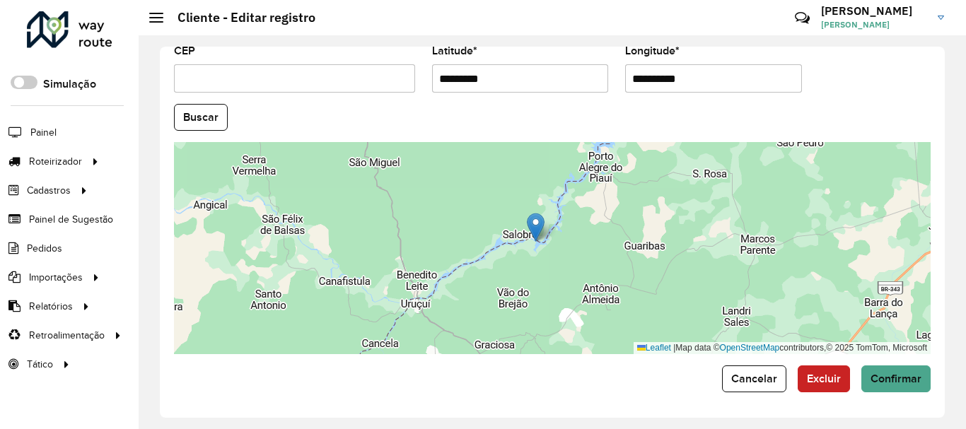
drag, startPoint x: 601, startPoint y: 269, endPoint x: 574, endPoint y: 298, distance: 40.0
click at [574, 298] on div "Leaflet | Map data © OpenStreetMap contributors,© 2025 TomTom, Microsoft" at bounding box center [552, 248] width 756 height 212
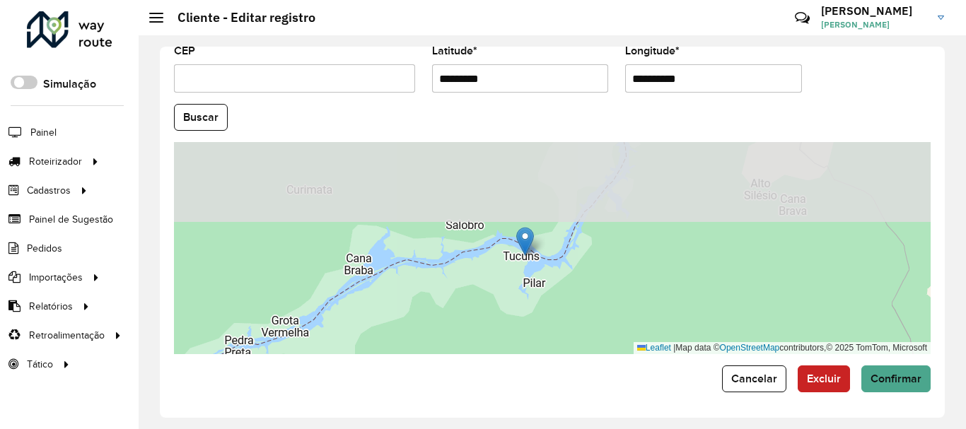
drag, startPoint x: 532, startPoint y: 222, endPoint x: 546, endPoint y: 339, distance: 118.2
click at [546, 339] on div "Leaflet | Map data © OpenStreetMap contributors,© 2025 TomTom, Microsoft" at bounding box center [552, 248] width 756 height 212
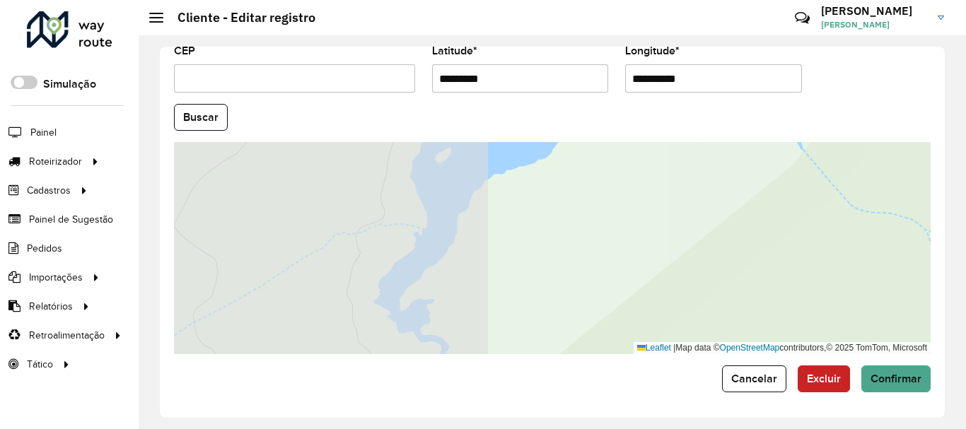
drag, startPoint x: 428, startPoint y: 243, endPoint x: 728, endPoint y: 306, distance: 307.0
click at [777, 328] on div "Leaflet | Map data © OpenStreetMap contributors,© 2025 TomTom, Microsoft" at bounding box center [552, 248] width 756 height 212
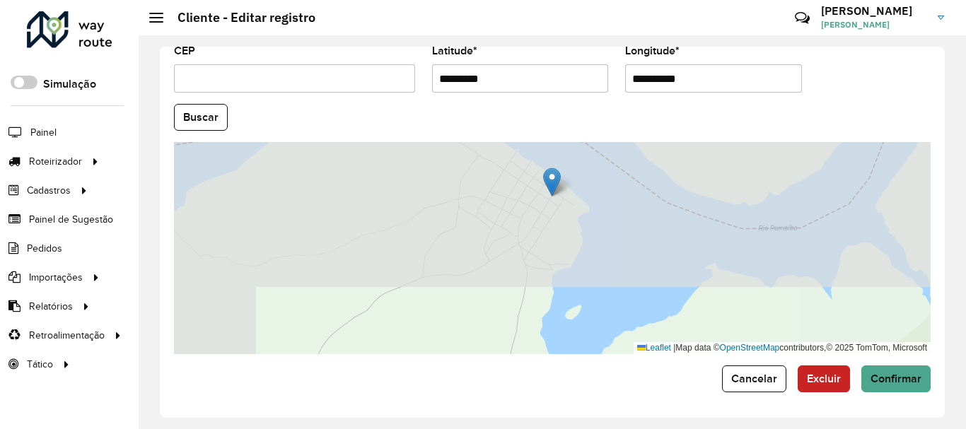
drag, startPoint x: 532, startPoint y: 221, endPoint x: 551, endPoint y: 285, distance: 66.2
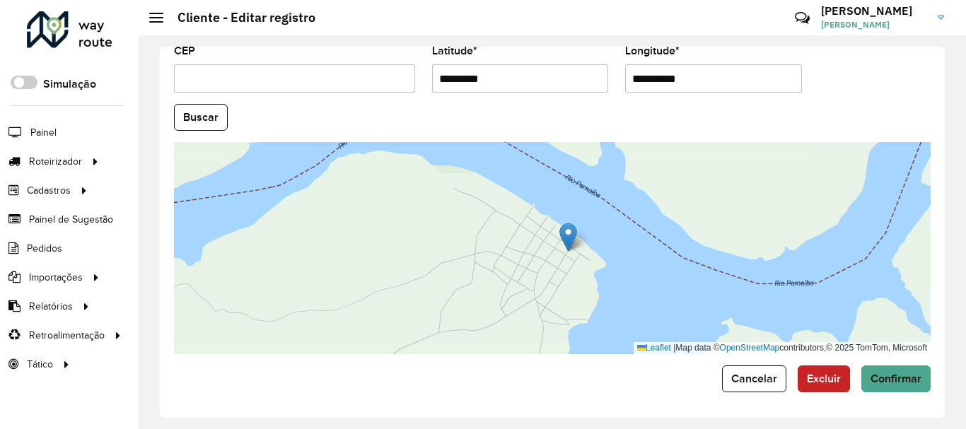
drag, startPoint x: 531, startPoint y: 291, endPoint x: 541, endPoint y: 320, distance: 31.3
click at [541, 320] on div "Leaflet | Map data © OpenStreetMap contributors,© 2025 TomTom, Microsoft" at bounding box center [552, 248] width 756 height 212
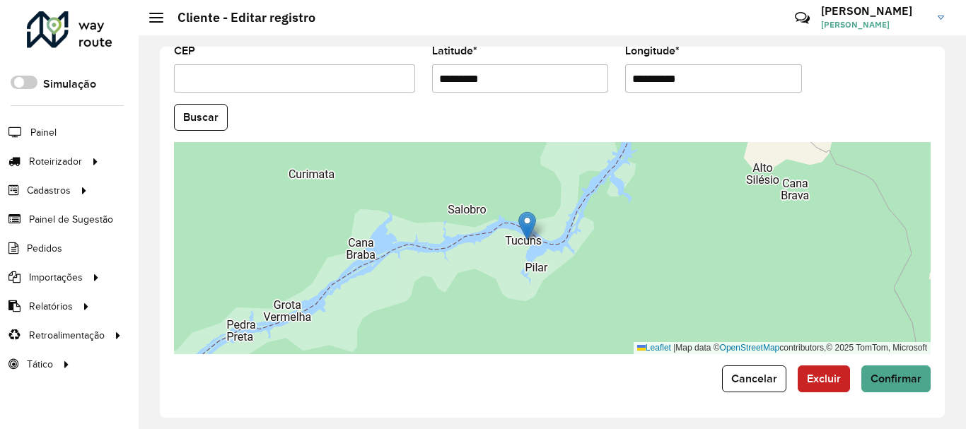
drag, startPoint x: 505, startPoint y: 271, endPoint x: 510, endPoint y: 253, distance: 19.2
click at [510, 253] on div "Leaflet | Map data © OpenStreetMap contributors,© 2025 TomTom, Microsoft" at bounding box center [552, 248] width 756 height 212
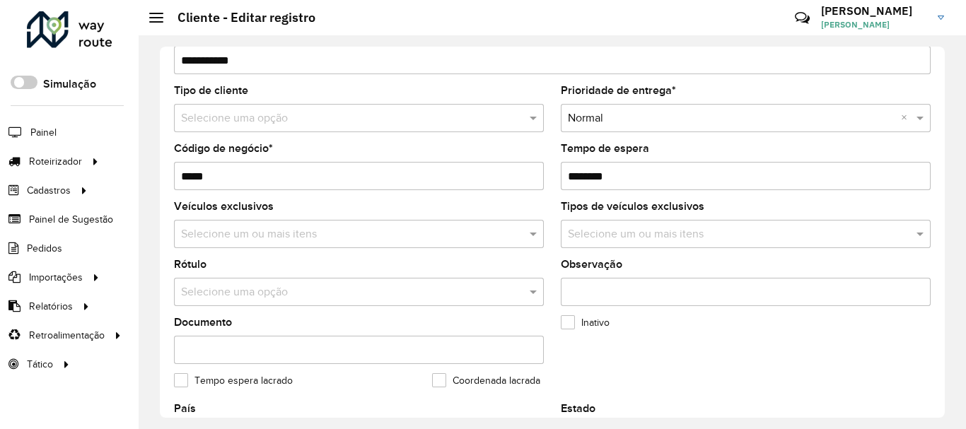
scroll to position [0, 0]
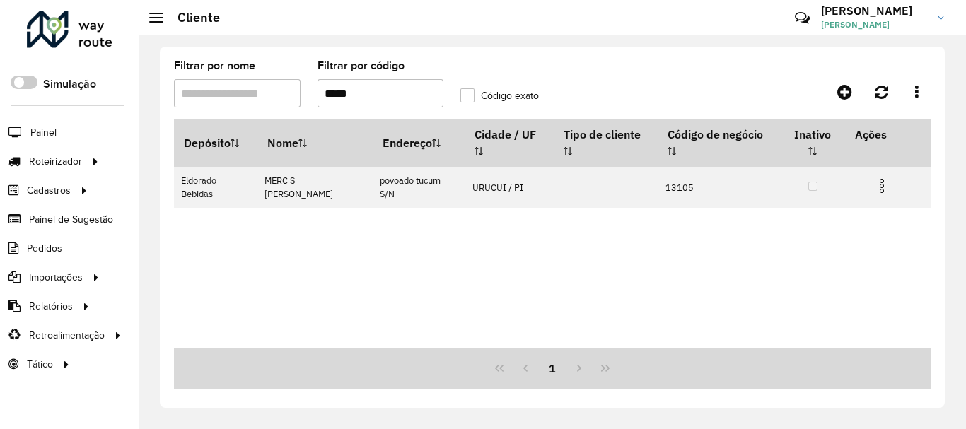
drag, startPoint x: 332, startPoint y: 97, endPoint x: 282, endPoint y: 103, distance: 49.9
click at [283, 101] on formly-group "Filtrar por nome Filtrar por código ***** Código exato" at bounding box center [451, 90] width 573 height 58
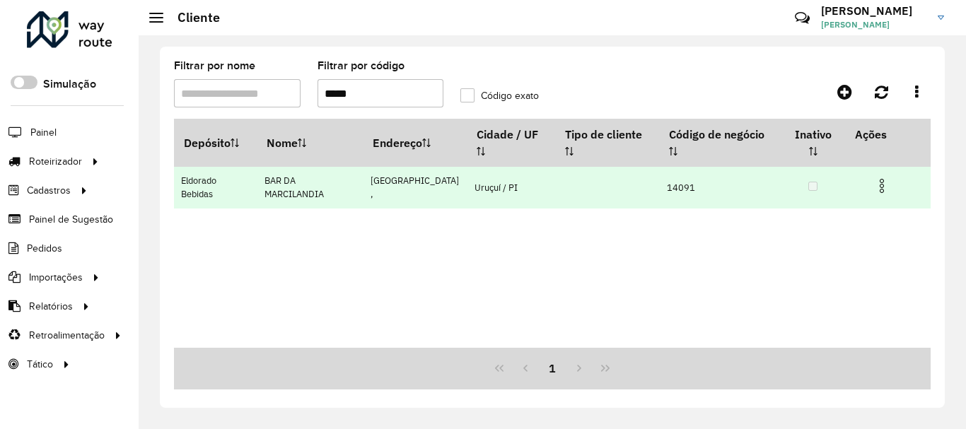
type input "*****"
click at [879, 177] on img at bounding box center [881, 185] width 17 height 17
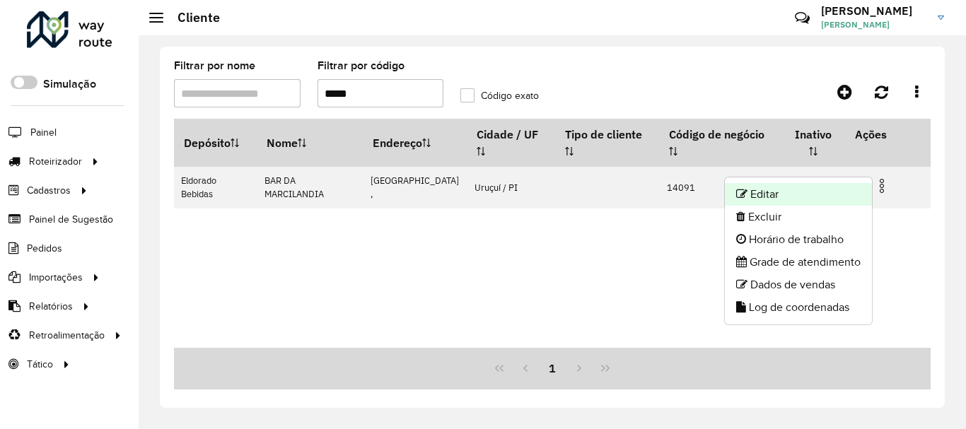
click at [782, 201] on li "Editar" at bounding box center [798, 194] width 147 height 23
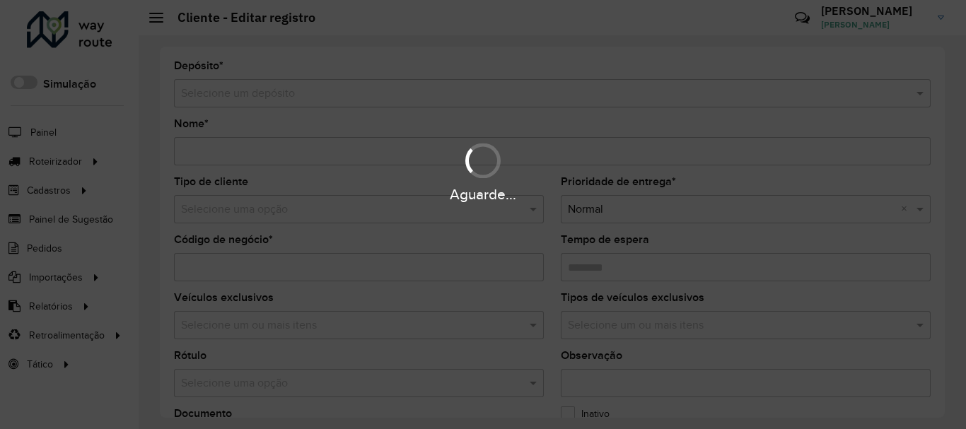
type input "**********"
type input "*****"
type input "********"
type input "**********"
type input "******"
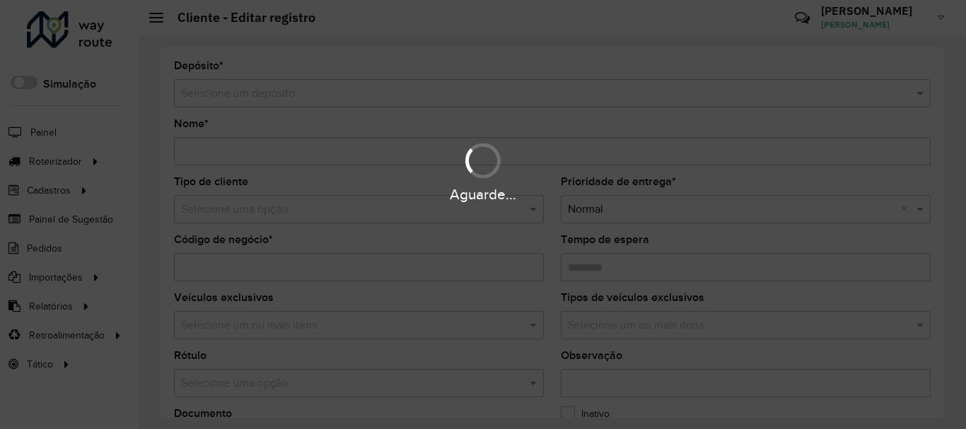
type input "*********"
type input "********"
type input "**********"
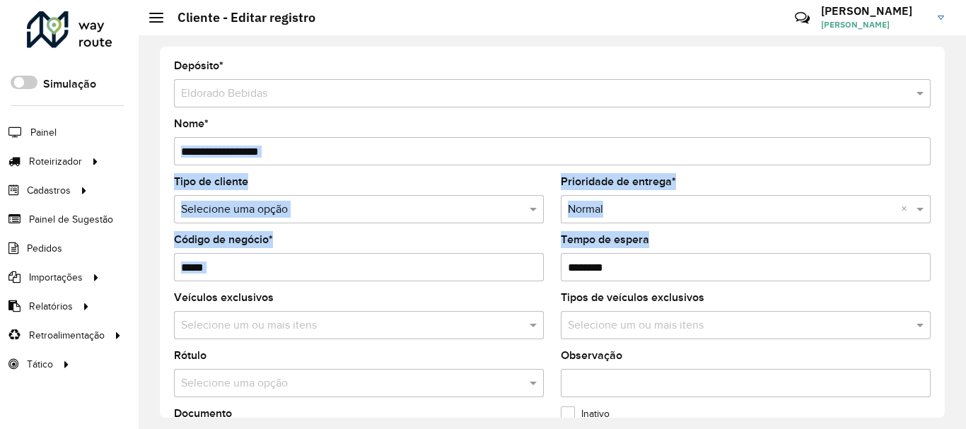
drag, startPoint x: 940, startPoint y: 160, endPoint x: 940, endPoint y: 288, distance: 127.3
click at [940, 288] on div "**********" at bounding box center [552, 232] width 785 height 371
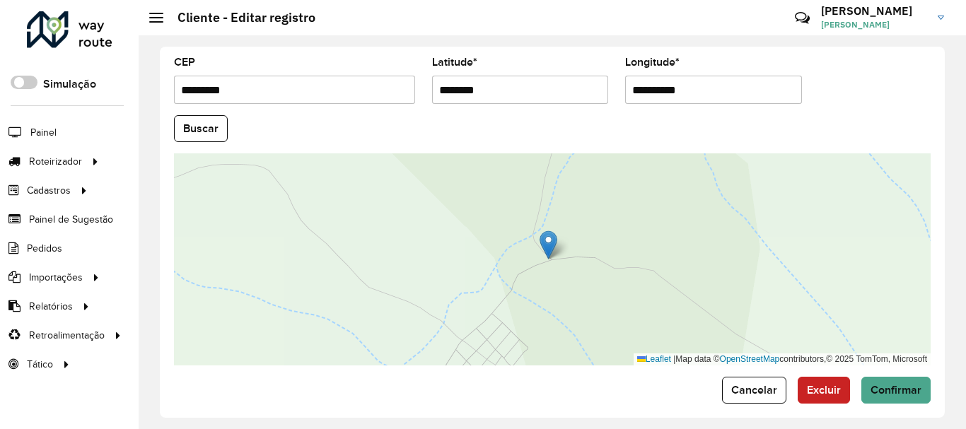
scroll to position [623, 0]
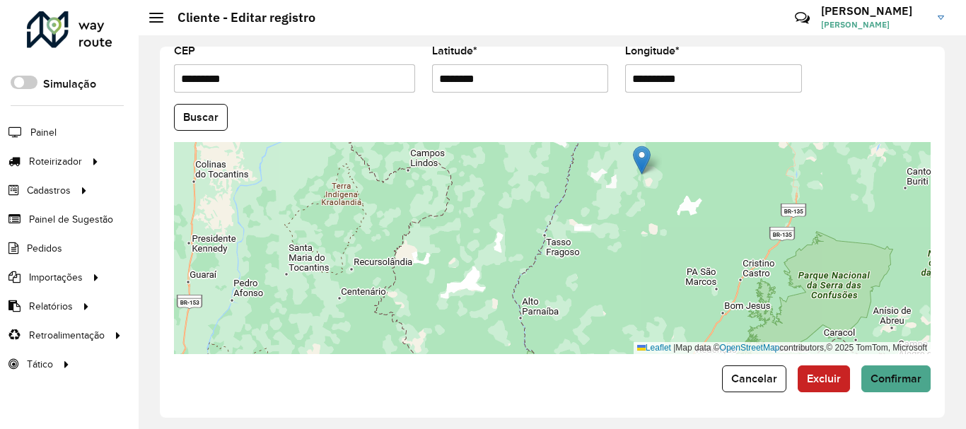
drag, startPoint x: 713, startPoint y: 298, endPoint x: 673, endPoint y: 184, distance: 120.5
click at [674, 183] on div "Leaflet | Map data © OpenStreetMap contributors,© 2025 TomTom, Microsoft" at bounding box center [552, 248] width 756 height 212
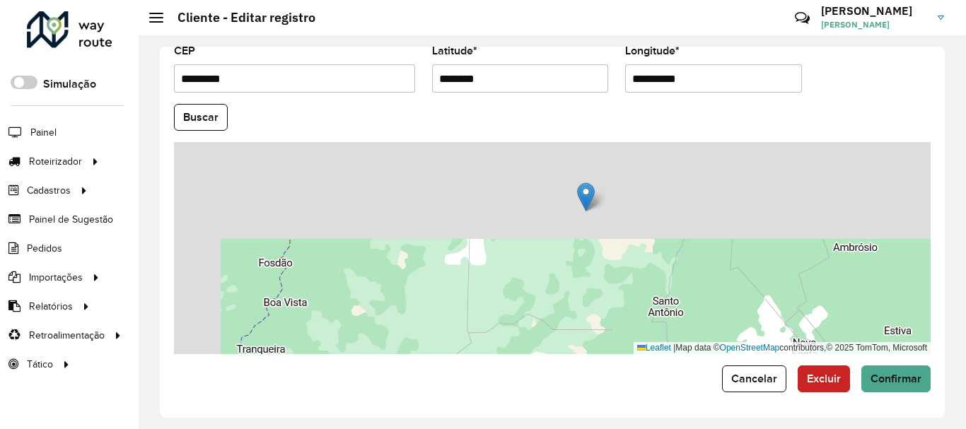
drag, startPoint x: 636, startPoint y: 195, endPoint x: 723, endPoint y: 326, distance: 157.5
click at [723, 326] on div "Leaflet | Map data © OpenStreetMap contributors,© 2025 TomTom, Microsoft" at bounding box center [552, 248] width 756 height 212
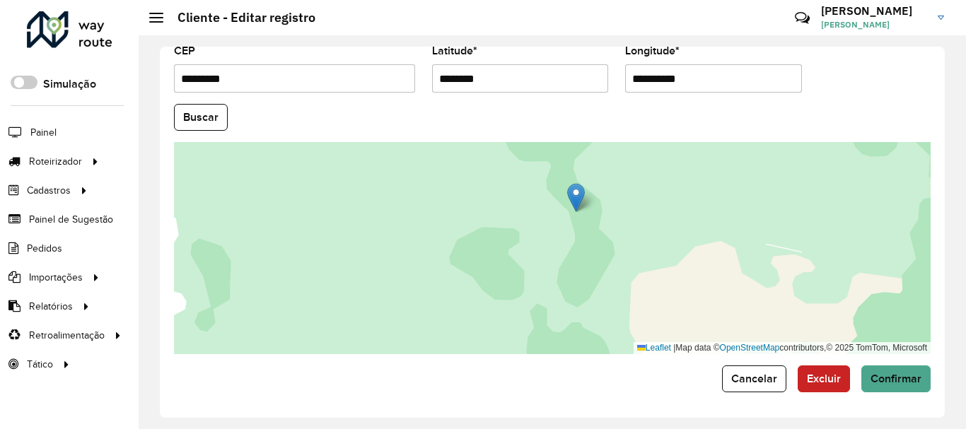
drag, startPoint x: 586, startPoint y: 217, endPoint x: 616, endPoint y: 300, distance: 87.9
click at [616, 300] on div "Leaflet | Map data © OpenStreetMap contributors,© 2025 TomTom, Microsoft" at bounding box center [552, 248] width 756 height 212
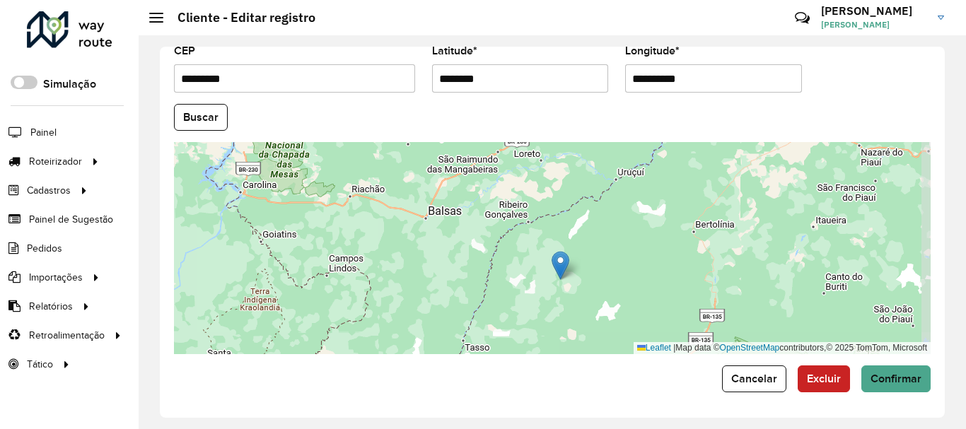
drag, startPoint x: 636, startPoint y: 249, endPoint x: 599, endPoint y: 275, distance: 45.1
click at [599, 275] on div "Leaflet | Map data © OpenStreetMap contributors,© 2025 TomTom, Microsoft" at bounding box center [552, 248] width 756 height 212
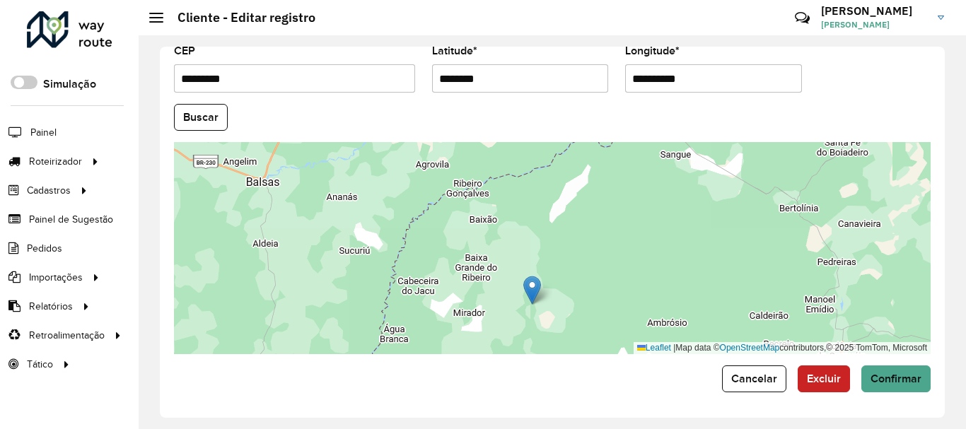
drag, startPoint x: 589, startPoint y: 269, endPoint x: 593, endPoint y: 285, distance: 16.8
click at [593, 285] on div "Leaflet | Map data © OpenStreetMap contributors,© 2025 TomTom, Microsoft" at bounding box center [552, 248] width 756 height 212
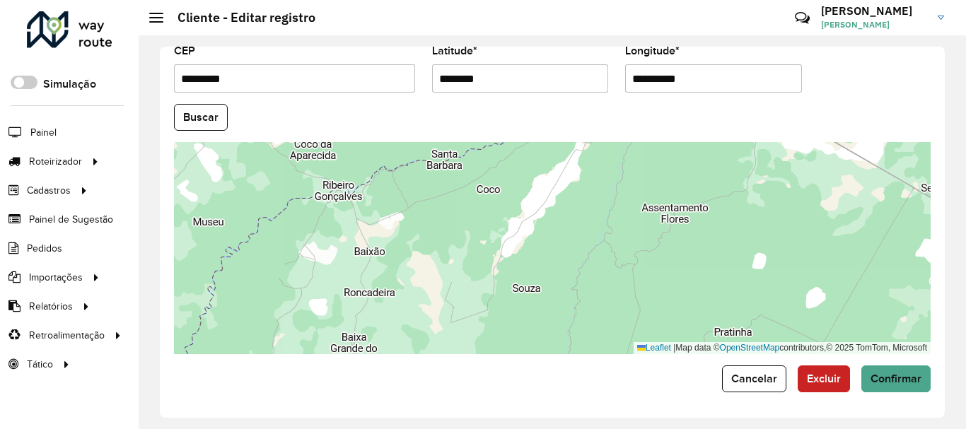
drag, startPoint x: 575, startPoint y: 283, endPoint x: 563, endPoint y: 378, distance: 95.4
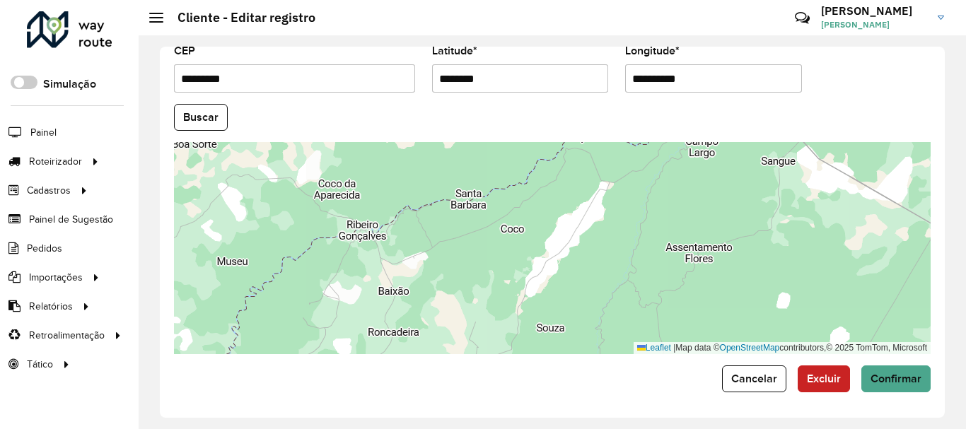
drag, startPoint x: 571, startPoint y: 240, endPoint x: 595, endPoint y: 279, distance: 46.3
click at [595, 279] on div "Leaflet | Map data © OpenStreetMap contributors,© 2025 TomTom, Microsoft" at bounding box center [552, 248] width 756 height 212
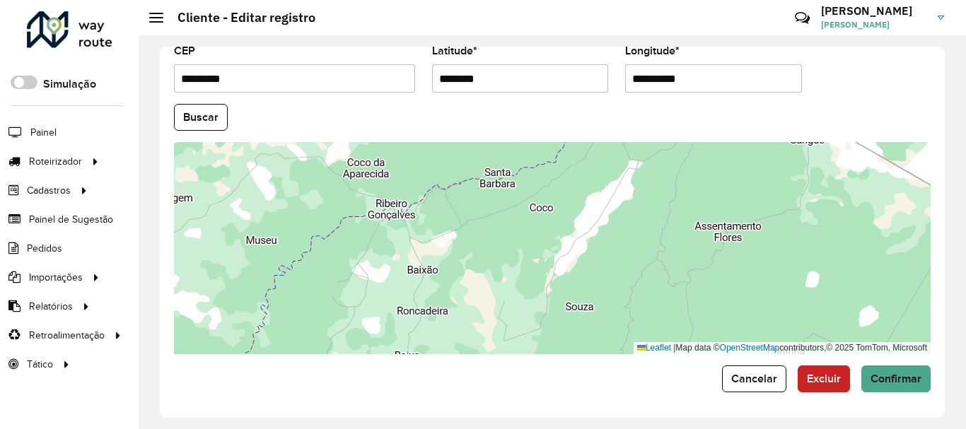
drag, startPoint x: 573, startPoint y: 278, endPoint x: 648, endPoint y: 182, distance: 120.9
click at [648, 182] on div "Leaflet | Map data © OpenStreetMap contributors,© 2025 TomTom, Microsoft" at bounding box center [552, 248] width 756 height 212
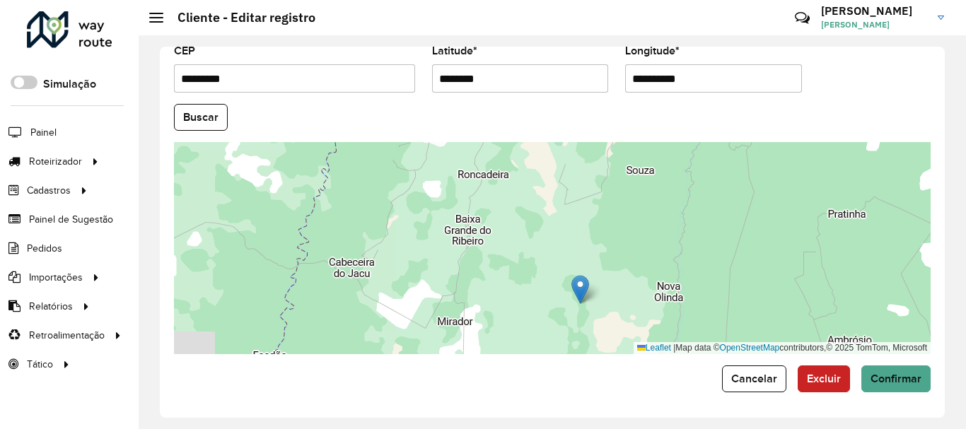
drag, startPoint x: 587, startPoint y: 304, endPoint x: 606, endPoint y: 204, distance: 102.1
click at [605, 206] on div "Leaflet | Map data © OpenStreetMap contributors,© 2025 TomTom, Microsoft" at bounding box center [552, 248] width 756 height 212
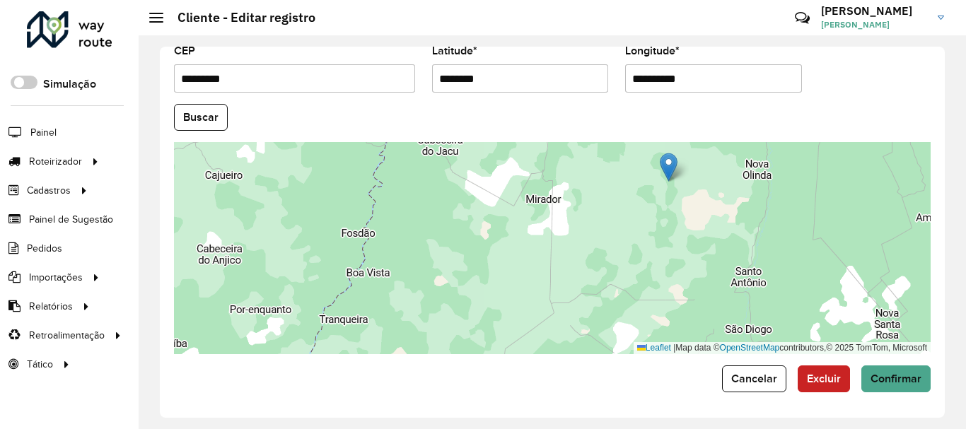
drag, startPoint x: 535, startPoint y: 294, endPoint x: 620, endPoint y: 210, distance: 119.5
click at [620, 210] on div "Leaflet | Map data © OpenStreetMap contributors,© 2025 TomTom, Microsoft" at bounding box center [552, 248] width 756 height 212
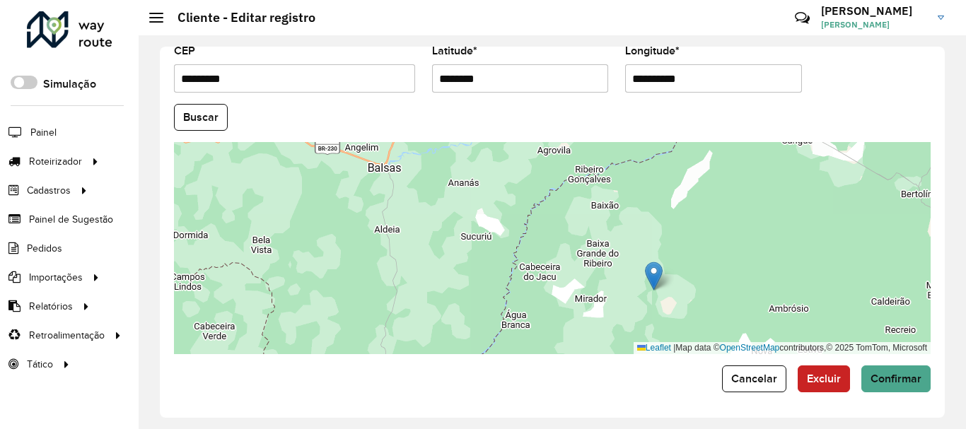
drag, startPoint x: 413, startPoint y: 215, endPoint x: 489, endPoint y: 270, distance: 94.2
click at [489, 270] on div "Leaflet | Map data © OpenStreetMap contributors,© 2025 TomTom, Microsoft" at bounding box center [552, 248] width 756 height 212
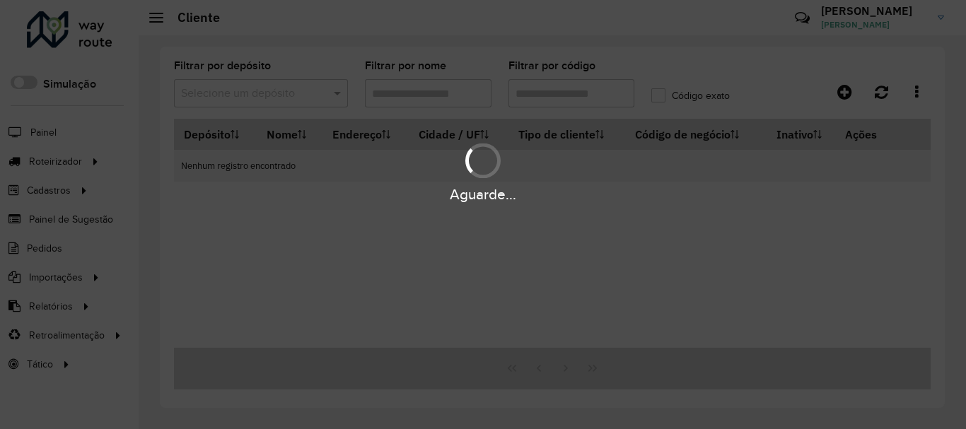
type input "*****"
